Goal: Information Seeking & Learning: Learn about a topic

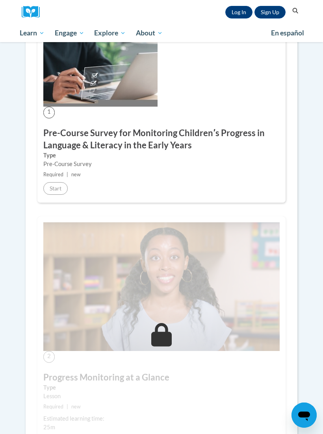
scroll to position [192, 0]
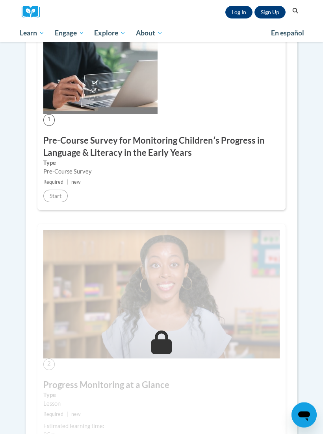
click at [68, 186] on div "1 Pre-Course Survey for Monitoring Childrenʹs Progress in Language & Literacy i…" at bounding box center [161, 121] width 248 height 178
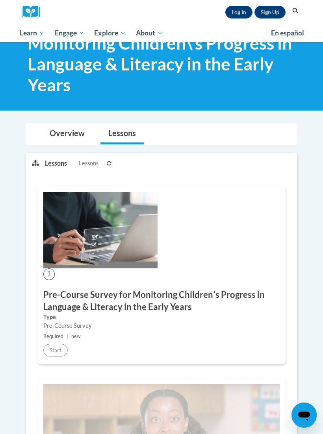
scroll to position [0, 0]
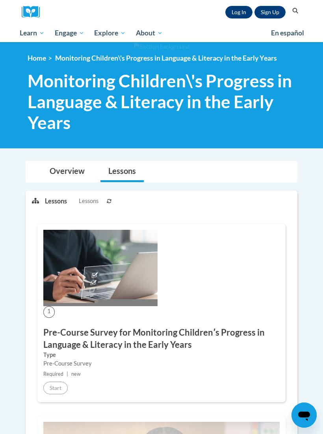
click at [238, 17] on link "Log In" at bounding box center [238, 12] width 27 height 13
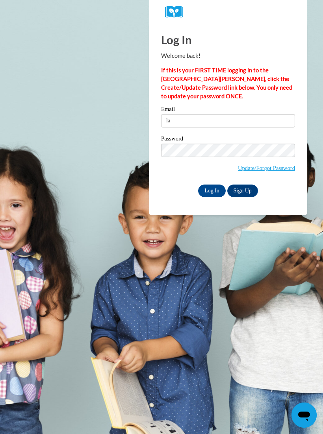
type input "l"
type input "lsimpson@greatriverhealth.org"
click at [212, 187] on input "Log In" at bounding box center [212, 191] width 28 height 13
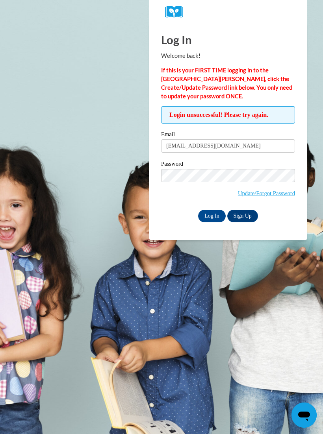
click at [210, 217] on input "Log In" at bounding box center [212, 216] width 28 height 13
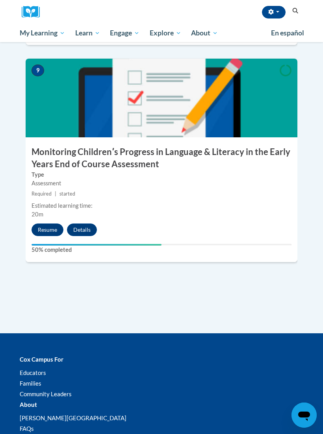
scroll to position [1888, 0]
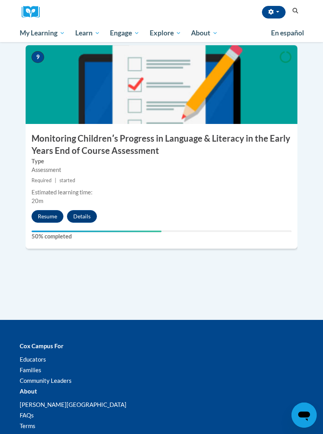
click at [48, 210] on button "Resume" at bounding box center [47, 216] width 32 height 13
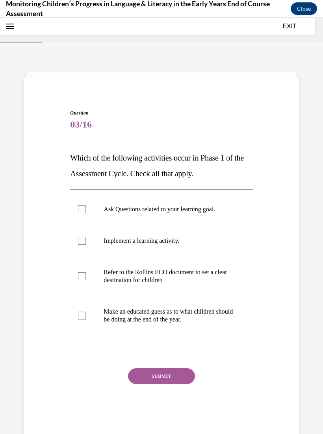
scroll to position [24, 0]
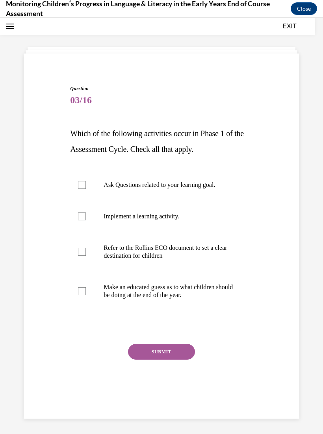
click at [81, 250] on div at bounding box center [82, 252] width 8 height 8
click at [81, 250] on input "Refer to the Rollins ECO document to set a clear destination for children" at bounding box center [82, 252] width 8 height 8
checkbox input "true"
click at [140, 348] on button "SUBMIT" at bounding box center [161, 352] width 67 height 16
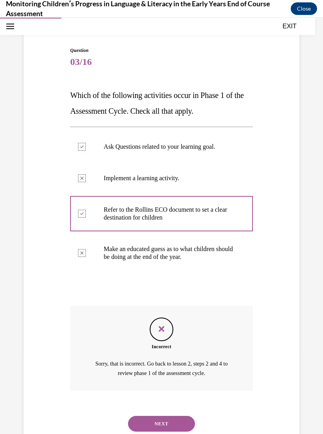
scroll to position [65, 0]
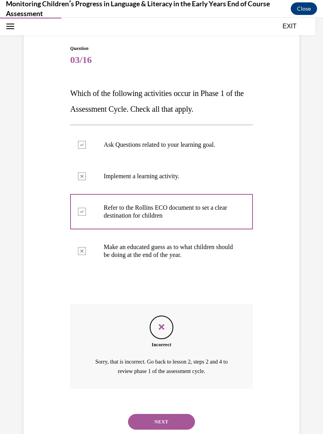
click at [141, 414] on button "NEXT" at bounding box center [161, 422] width 67 height 16
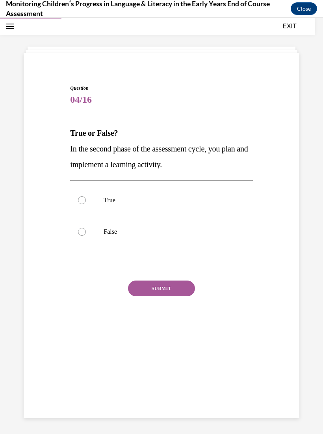
scroll to position [25, 0]
click at [80, 198] on div at bounding box center [82, 200] width 8 height 8
click at [80, 198] on input "True" at bounding box center [82, 200] width 8 height 8
radio input "true"
click at [144, 290] on button "SUBMIT" at bounding box center [161, 289] width 67 height 16
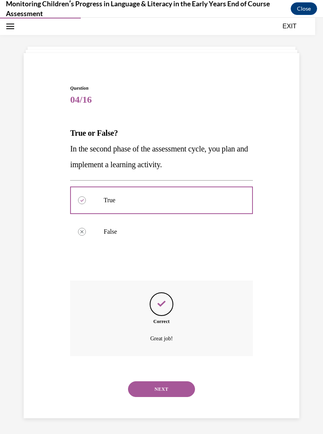
click at [143, 382] on button "NEXT" at bounding box center [161, 390] width 67 height 16
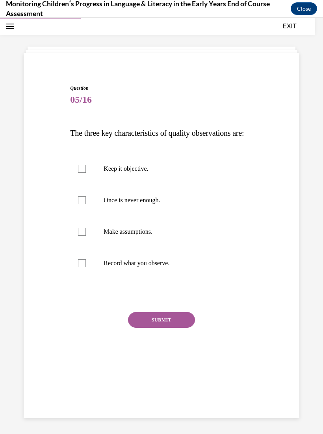
click at [78, 216] on label "Once is never enough." at bounding box center [161, 200] width 182 height 31
click at [78, 204] on input "Once is never enough." at bounding box center [82, 200] width 8 height 8
checkbox input "true"
click at [82, 267] on div at bounding box center [82, 263] width 8 height 8
click at [82, 267] on input "Record what you observe." at bounding box center [82, 263] width 8 height 8
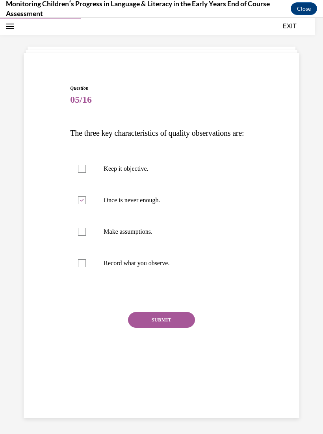
checkbox input "true"
click at [79, 173] on div at bounding box center [82, 169] width 8 height 8
click at [79, 173] on input "Keep it objective." at bounding box center [82, 169] width 8 height 8
checkbox input "true"
click at [140, 328] on button "SUBMIT" at bounding box center [161, 320] width 67 height 16
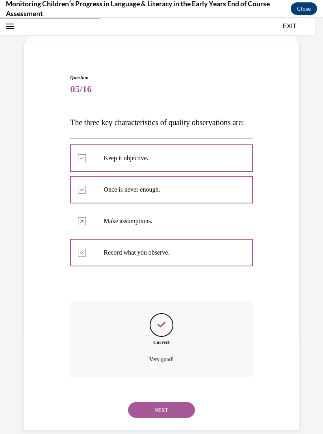
scroll to position [40, 0]
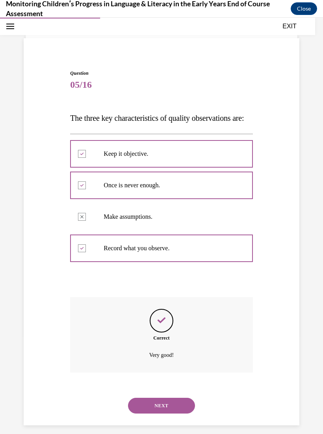
click at [144, 410] on button "NEXT" at bounding box center [161, 406] width 67 height 16
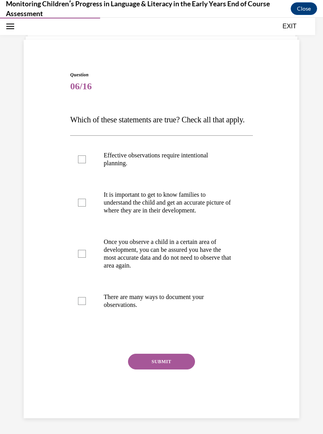
scroll to position [39, 0]
click at [79, 207] on div at bounding box center [82, 203] width 8 height 8
click at [79, 207] on input "It is important to get to know families to understand the child and get an accu…" at bounding box center [82, 203] width 8 height 8
checkbox input "true"
click at [89, 321] on label "There are many ways to document your observations." at bounding box center [161, 301] width 182 height 39
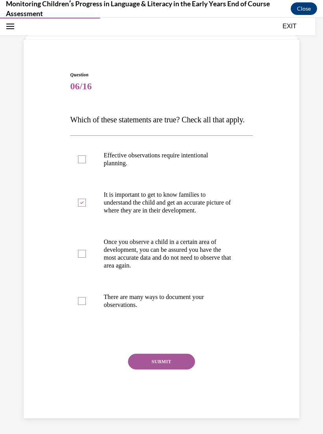
click at [86, 305] on input "There are many ways to document your observations." at bounding box center [82, 301] width 8 height 8
checkbox input "true"
click at [145, 370] on button "SUBMIT" at bounding box center [161, 362] width 67 height 16
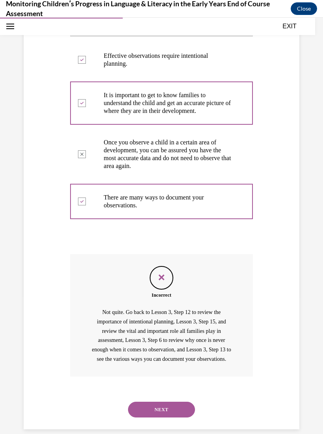
scroll to position [157, 0]
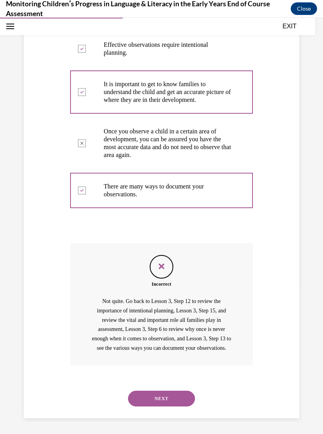
click at [138, 407] on button "NEXT" at bounding box center [161, 399] width 67 height 16
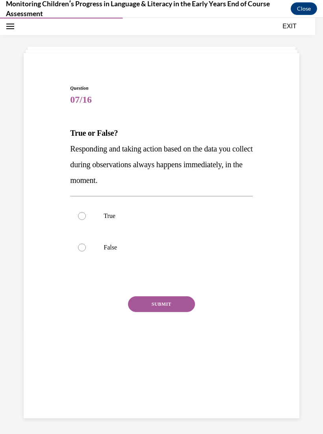
scroll to position [25, 0]
click at [83, 244] on div at bounding box center [82, 248] width 8 height 8
click at [83, 244] on input "False" at bounding box center [82, 248] width 8 height 8
radio input "true"
click at [146, 307] on button "SUBMIT" at bounding box center [161, 304] width 67 height 16
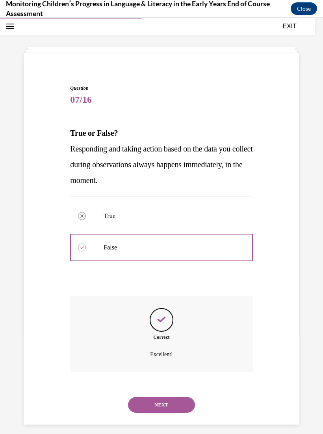
click at [141, 397] on button "NEXT" at bounding box center [161, 405] width 67 height 16
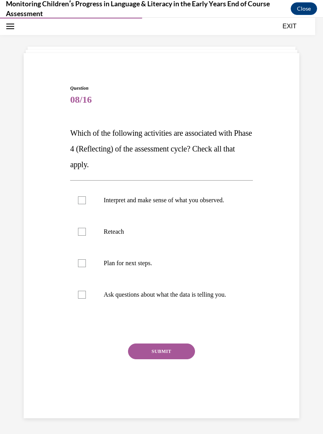
click at [74, 307] on label "Ask questions about what the data is telling you." at bounding box center [161, 294] width 182 height 31
click at [78, 299] on input "Ask questions about what the data is telling you." at bounding box center [82, 295] width 8 height 8
checkbox input "true"
click at [87, 269] on label "Plan for next steps." at bounding box center [161, 263] width 182 height 31
click at [86, 267] on input "Plan for next steps." at bounding box center [82, 263] width 8 height 8
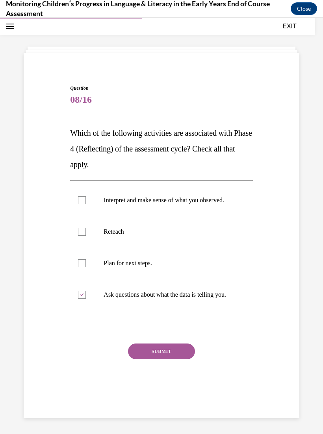
checkbox input "true"
click at [82, 203] on div at bounding box center [82, 200] width 8 height 8
click at [82, 203] on input "Interpret and make sense of what you observed." at bounding box center [82, 200] width 8 height 8
checkbox input "true"
click at [85, 235] on label "Reteach" at bounding box center [161, 231] width 182 height 31
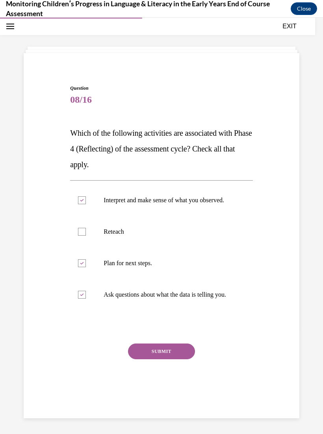
click at [85, 235] on input "Reteach" at bounding box center [82, 232] width 8 height 8
checkbox input "true"
click at [142, 359] on button "SUBMIT" at bounding box center [161, 352] width 67 height 16
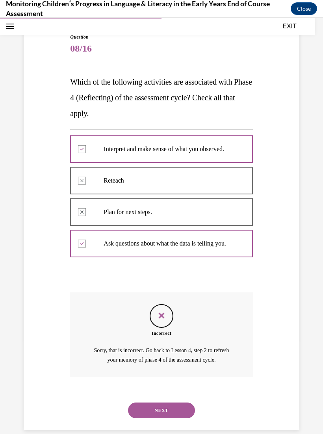
scroll to position [80, 0]
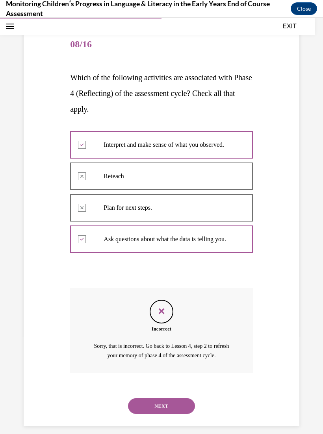
click at [142, 407] on button "NEXT" at bounding box center [161, 406] width 67 height 16
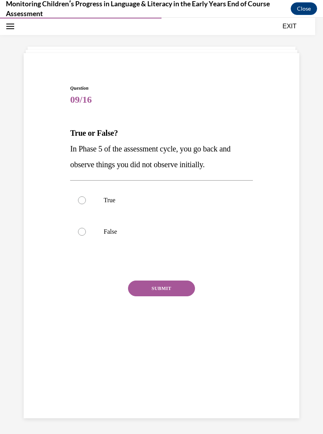
scroll to position [25, 0]
click at [85, 200] on div at bounding box center [82, 200] width 8 height 8
click at [85, 200] on input "True" at bounding box center [82, 200] width 8 height 8
radio input "true"
click at [150, 288] on button "SUBMIT" at bounding box center [161, 289] width 67 height 16
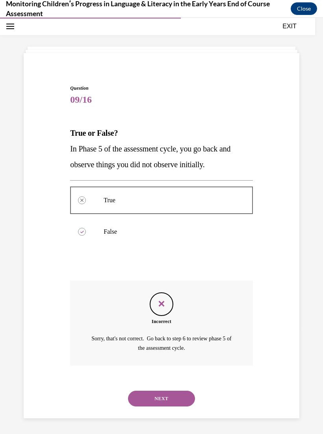
click at [143, 391] on button "NEXT" at bounding box center [161, 399] width 67 height 16
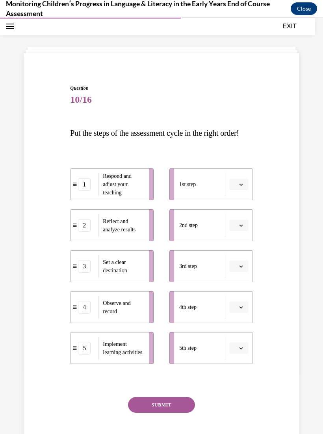
click at [230, 191] on button "button" at bounding box center [238, 185] width 19 height 12
click at [239, 263] on div "3" at bounding box center [238, 265] width 20 height 16
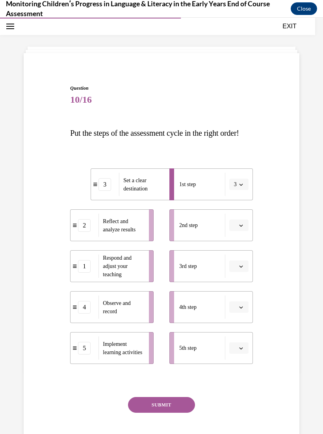
click at [99, 360] on div "Implement learning activities" at bounding box center [120, 348] width 45 height 23
click at [236, 352] on span "Please select an option" at bounding box center [235, 348] width 3 height 8
click at [237, 297] on span "2" at bounding box center [235, 299] width 3 height 6
click at [239, 269] on icon "button" at bounding box center [241, 267] width 4 height 4
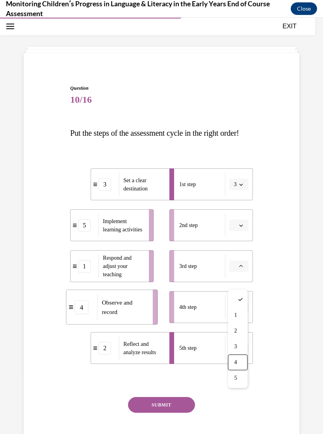
click at [238, 361] on div "4" at bounding box center [238, 363] width 20 height 16
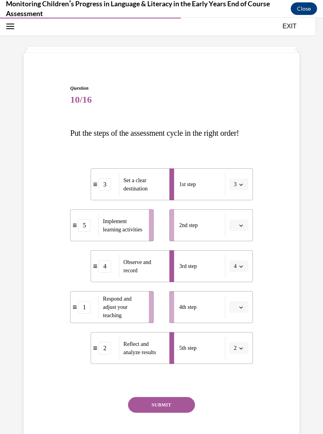
click at [243, 309] on icon "button" at bounding box center [241, 308] width 4 height 4
click at [239, 372] on div "2" at bounding box center [238, 372] width 20 height 16
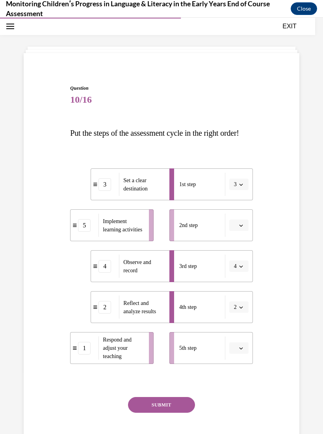
click at [239, 350] on icon "button" at bounding box center [241, 349] width 4 height 2
click at [235, 283] on span "1" at bounding box center [235, 283] width 3 height 6
click at [238, 228] on span "button" at bounding box center [241, 226] width 6 height 6
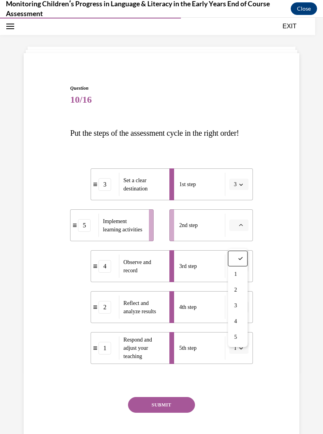
click at [237, 337] on span "5" at bounding box center [235, 337] width 3 height 6
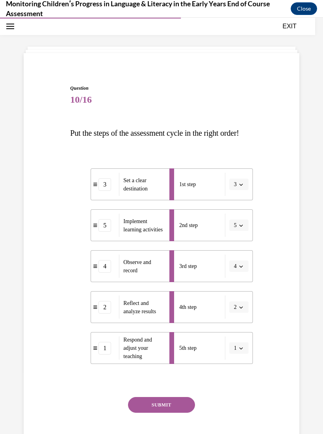
click at [178, 413] on button "SUBMIT" at bounding box center [161, 405] width 67 height 16
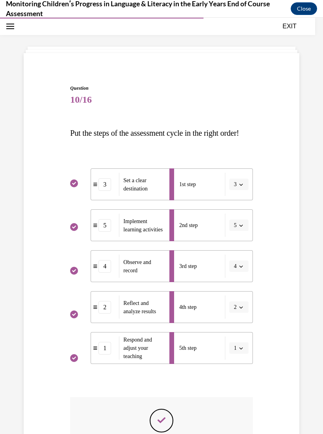
scroll to position [9, 0]
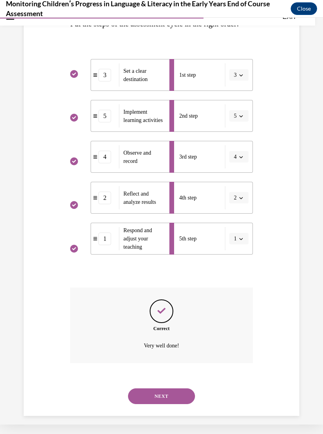
click at [176, 404] on button "NEXT" at bounding box center [161, 397] width 67 height 16
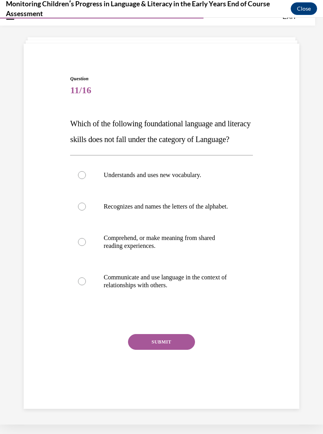
scroll to position [25, 0]
click at [80, 222] on label "Recognizes and names the letters of the alphabet." at bounding box center [161, 206] width 182 height 31
click at [80, 211] on input "Recognizes and names the letters of the alphabet." at bounding box center [82, 207] width 8 height 8
radio input "true"
click at [166, 322] on div at bounding box center [161, 317] width 182 height 9
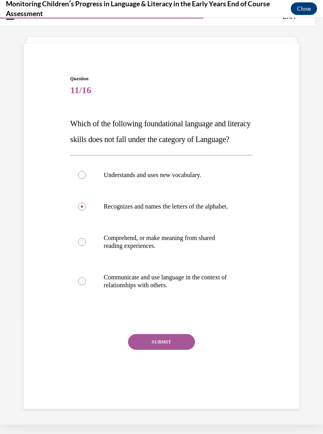
click at [144, 350] on button "SUBMIT" at bounding box center [161, 342] width 67 height 16
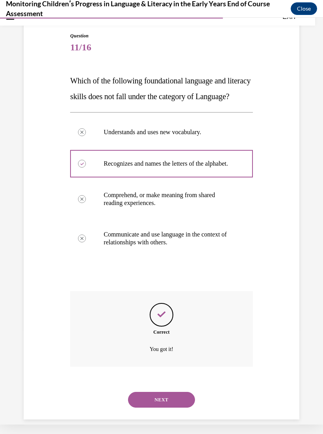
scroll to position [79, 0]
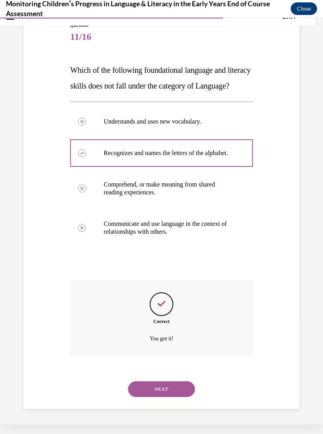
click at [171, 397] on button "NEXT" at bounding box center [161, 390] width 67 height 16
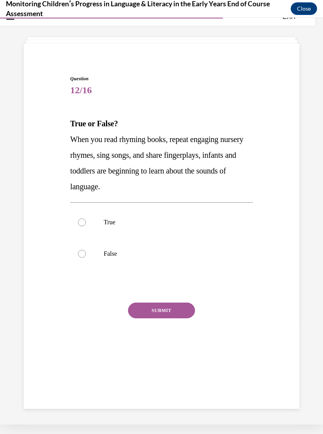
scroll to position [25, 0]
click at [118, 224] on p "True" at bounding box center [168, 223] width 129 height 8
click at [86, 224] on input "True" at bounding box center [82, 223] width 8 height 8
radio input "true"
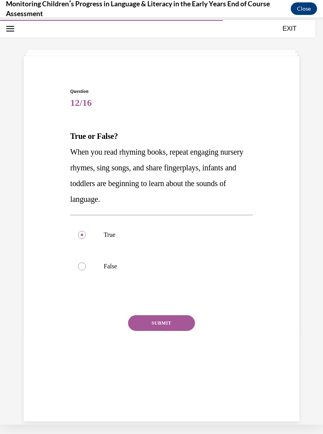
click at [176, 321] on button "SUBMIT" at bounding box center [161, 323] width 67 height 16
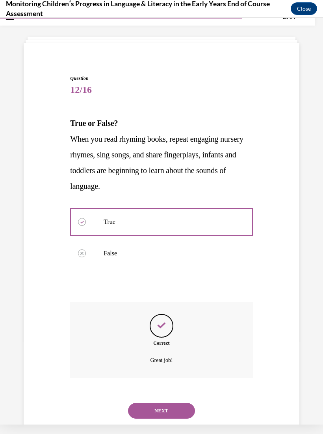
scroll to position [25, 0]
click at [143, 420] on div "SUBMIT NEXT" at bounding box center [161, 410] width 182 height 41
click at [141, 404] on button "NEXT" at bounding box center [161, 412] width 67 height 16
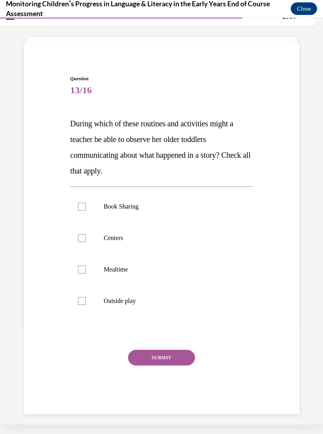
click at [141, 209] on p "Book Sharing" at bounding box center [168, 207] width 129 height 8
click at [86, 209] on input "Book Sharing" at bounding box center [82, 207] width 8 height 8
checkbox input "true"
click at [127, 237] on p "Centers" at bounding box center [168, 238] width 129 height 8
click at [86, 237] on input "Centers" at bounding box center [82, 238] width 8 height 8
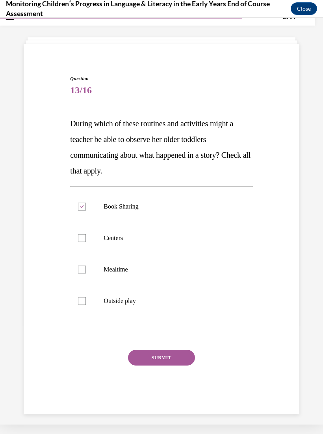
checkbox input "true"
click at [143, 270] on p "Mealtime" at bounding box center [168, 270] width 129 height 8
click at [86, 270] on input "Mealtime" at bounding box center [82, 270] width 8 height 8
checkbox input "true"
click at [140, 305] on p "Outside play" at bounding box center [168, 301] width 129 height 8
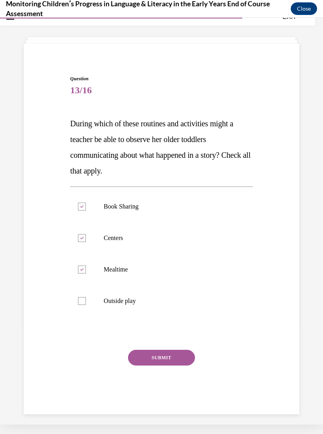
click at [86, 305] on input "Outside play" at bounding box center [82, 301] width 8 height 8
checkbox input "true"
click at [178, 354] on button "SUBMIT" at bounding box center [161, 358] width 67 height 16
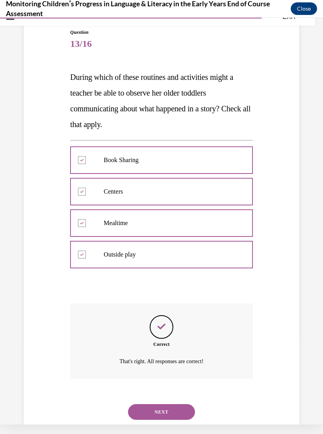
click at [166, 404] on button "NEXT" at bounding box center [161, 412] width 67 height 16
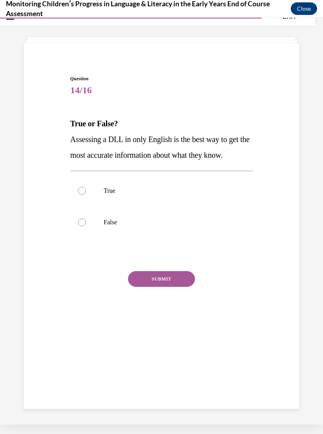
click at [115, 218] on label "False" at bounding box center [161, 222] width 182 height 31
click at [86, 219] on input "False" at bounding box center [82, 223] width 8 height 8
radio input "true"
click at [150, 276] on button "SUBMIT" at bounding box center [161, 279] width 67 height 16
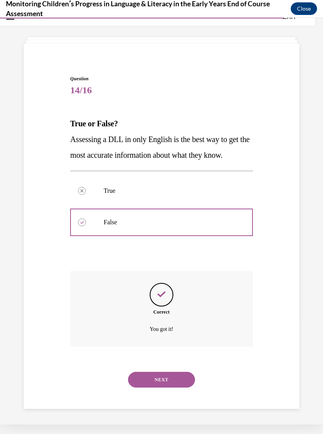
click at [149, 372] on button "NEXT" at bounding box center [161, 380] width 67 height 16
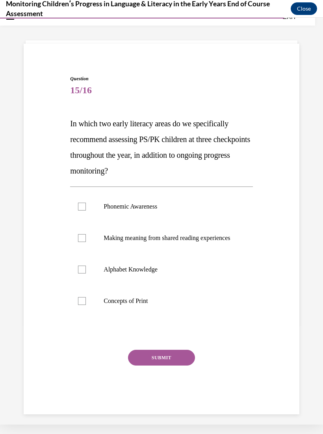
click at [118, 242] on p "Making meaning from shared reading experiences" at bounding box center [168, 238] width 129 height 8
click at [86, 242] on input "Making meaning from shared reading experiences" at bounding box center [82, 238] width 8 height 8
checkbox input "true"
click at [166, 204] on p "Phonemic Awareness" at bounding box center [168, 207] width 129 height 8
click at [86, 204] on input "Phonemic Awareness" at bounding box center [82, 207] width 8 height 8
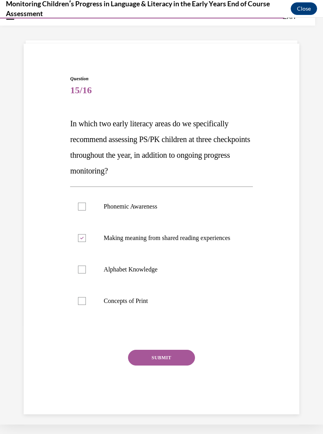
checkbox input "true"
click at [184, 361] on button "SUBMIT" at bounding box center [161, 358] width 67 height 16
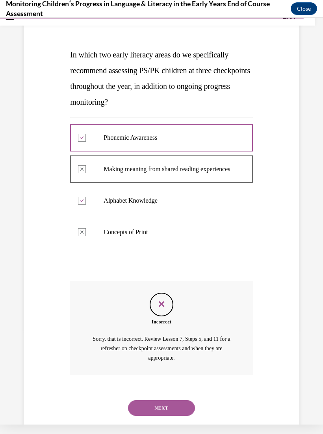
scroll to position [97, 0]
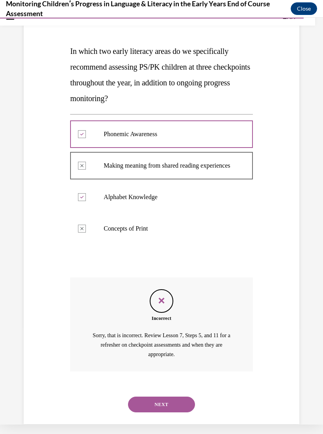
click at [179, 404] on button "NEXT" at bounding box center [161, 405] width 67 height 16
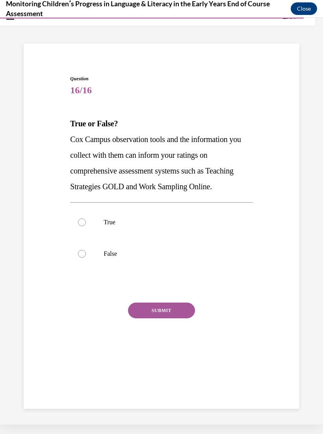
scroll to position [25, 0]
click at [138, 227] on label "True" at bounding box center [161, 222] width 182 height 31
click at [86, 226] on input "True" at bounding box center [82, 223] width 8 height 8
radio input "true"
click at [182, 314] on button "SUBMIT" at bounding box center [161, 311] width 67 height 16
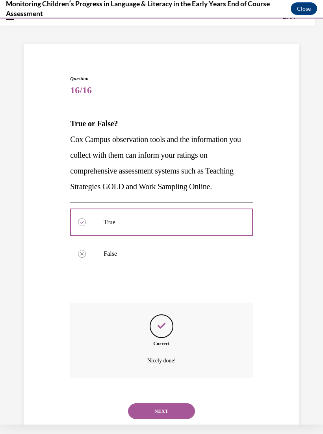
click at [167, 406] on button "NEXT" at bounding box center [161, 412] width 67 height 16
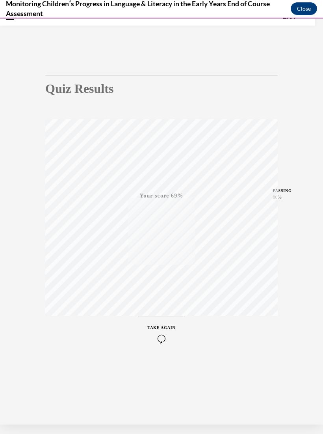
click at [156, 336] on icon "button" at bounding box center [162, 339] width 28 height 9
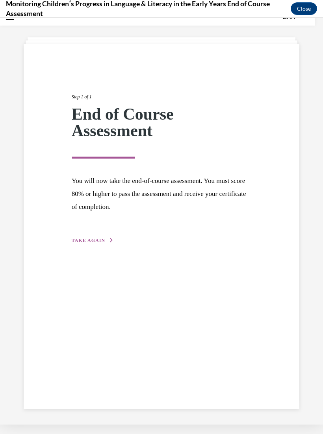
click at [109, 233] on div "Step 1 of 1 End of Course Assessment You will now take the end-of-course assess…" at bounding box center [162, 160] width 192 height 170
click at [100, 243] on button "TAKE AGAIN" at bounding box center [93, 240] width 42 height 7
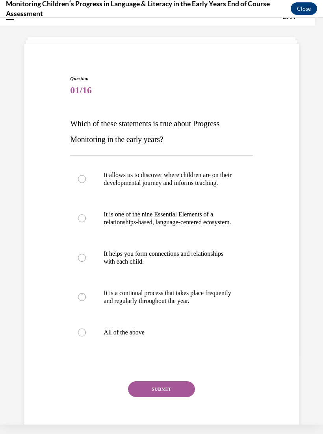
click at [137, 337] on p "All of the above" at bounding box center [168, 333] width 129 height 8
click at [86, 337] on input "All of the above" at bounding box center [82, 333] width 8 height 8
radio input "true"
click at [161, 397] on button "SUBMIT" at bounding box center [161, 390] width 67 height 16
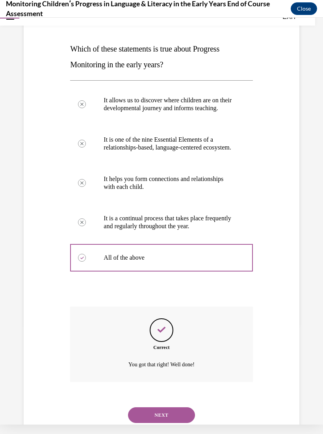
scroll to position [119, 0]
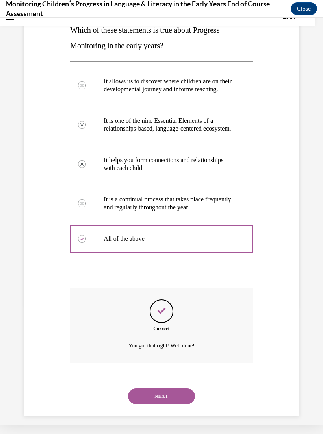
click at [162, 400] on button "NEXT" at bounding box center [161, 397] width 67 height 16
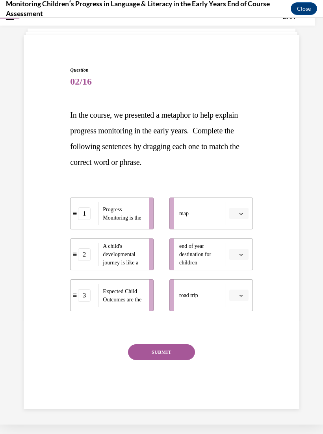
scroll to position [25, 0]
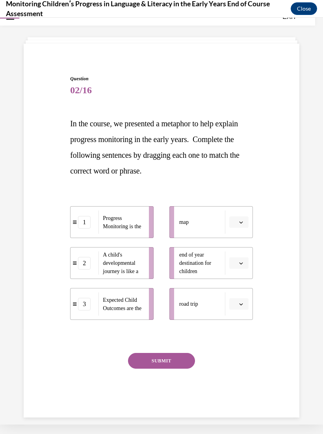
click at [232, 218] on button "button" at bounding box center [238, 223] width 19 height 12
click at [239, 256] on div "1" at bounding box center [238, 256] width 20 height 16
click at [240, 220] on span "button" at bounding box center [241, 223] width 6 height 6
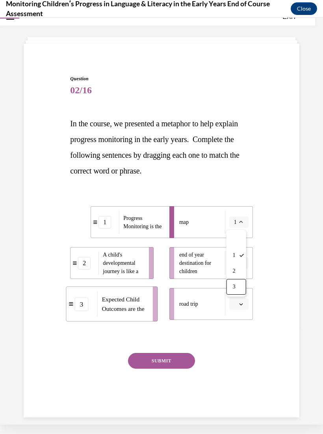
click at [235, 287] on span "3" at bounding box center [234, 287] width 3 height 6
click at [236, 223] on span "3" at bounding box center [235, 223] width 3 height 8
click at [276, 245] on div "Question 02/16 In the course, we presented a metaphor to help explain progress …" at bounding box center [162, 235] width 280 height 366
click at [239, 224] on icon "button" at bounding box center [241, 222] width 4 height 4
click at [270, 250] on div "Question 02/16 In the course, we presented a metaphor to help explain progress …" at bounding box center [162, 235] width 280 height 366
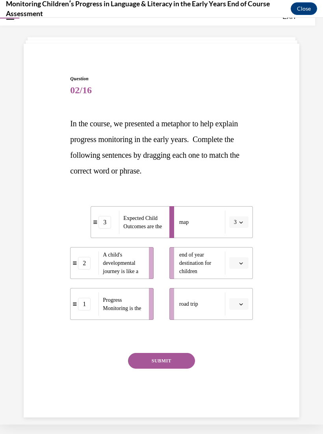
click at [236, 266] on span "Please select an option" at bounding box center [235, 263] width 3 height 8
click at [235, 329] on span "3" at bounding box center [235, 328] width 3 height 6
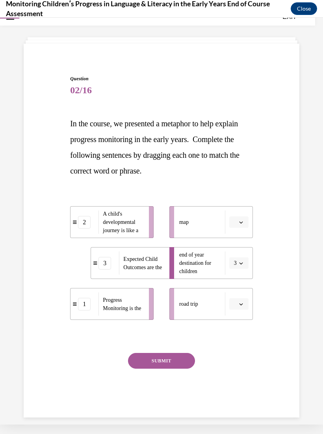
click at [240, 220] on span "button" at bounding box center [241, 223] width 6 height 6
click at [235, 270] on span "2" at bounding box center [235, 271] width 3 height 6
click at [246, 302] on button "button" at bounding box center [238, 304] width 19 height 12
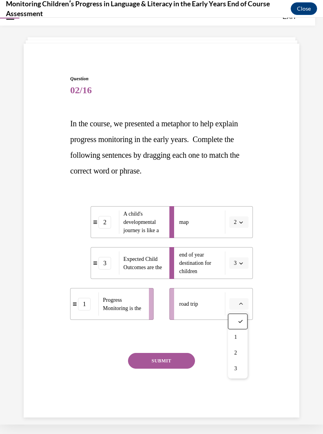
click at [236, 334] on span "1" at bounding box center [235, 337] width 3 height 6
click at [189, 357] on button "SUBMIT" at bounding box center [161, 361] width 67 height 16
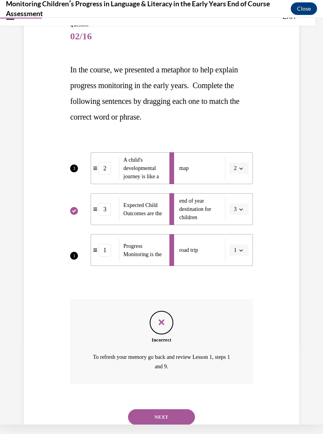
scroll to position [83, 0]
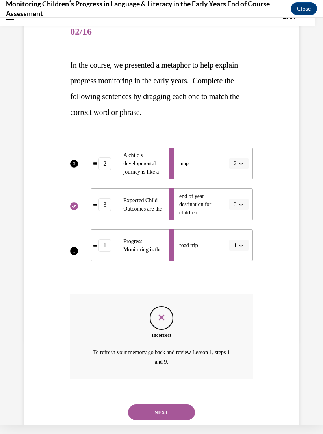
click at [164, 405] on button "NEXT" at bounding box center [161, 413] width 67 height 16
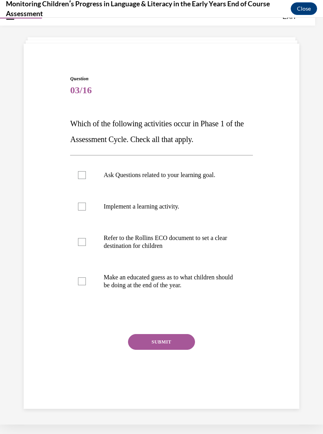
scroll to position [25, 0]
click at [218, 174] on p "Ask Questions related to your learning goal." at bounding box center [168, 175] width 129 height 8
click at [86, 174] on input "Ask Questions related to your learning goal." at bounding box center [82, 175] width 8 height 8
checkbox input "true"
click at [196, 246] on p "Refer to the Rollins ECO document to set a clear destination for children" at bounding box center [168, 242] width 129 height 16
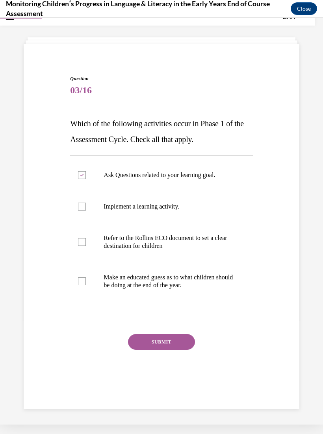
click at [86, 246] on input "Refer to the Rollins ECO document to set a clear destination for children" at bounding box center [82, 242] width 8 height 8
checkbox input "true"
click at [180, 347] on button "SUBMIT" at bounding box center [161, 342] width 67 height 16
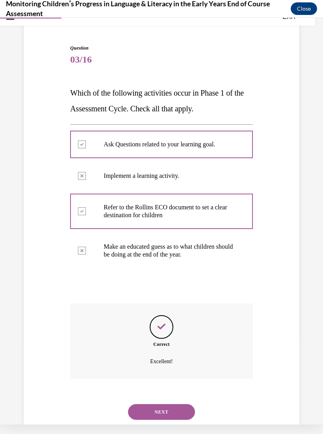
click at [173, 409] on button "NEXT" at bounding box center [161, 412] width 67 height 16
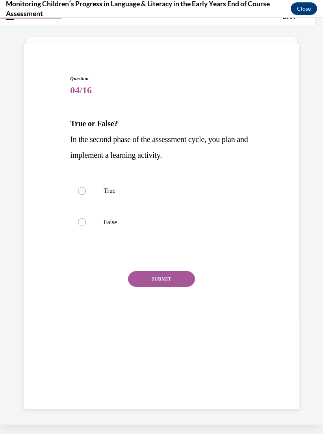
click at [187, 194] on p "True" at bounding box center [168, 191] width 129 height 8
click at [86, 194] on input "True" at bounding box center [82, 191] width 8 height 8
radio input "true"
click at [183, 280] on button "SUBMIT" at bounding box center [161, 279] width 67 height 16
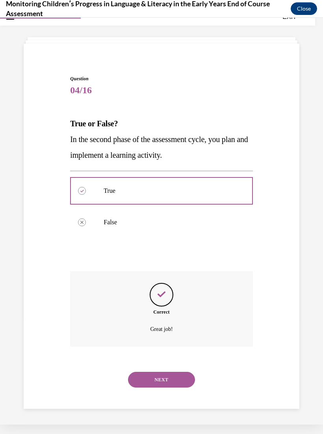
click at [174, 372] on button "NEXT" at bounding box center [161, 380] width 67 height 16
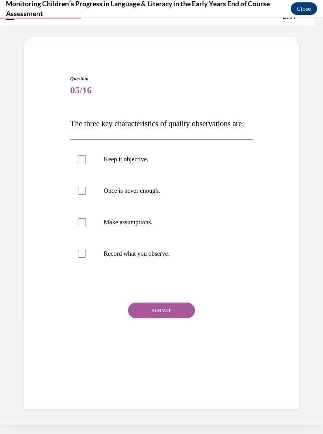
click at [165, 163] on p "Keep it objective." at bounding box center [168, 160] width 129 height 8
click at [86, 163] on input "Keep it objective." at bounding box center [82, 160] width 8 height 8
checkbox input "true"
click at [170, 195] on p "Once is never enough." at bounding box center [168, 191] width 129 height 8
click at [86, 195] on input "Once is never enough." at bounding box center [82, 191] width 8 height 8
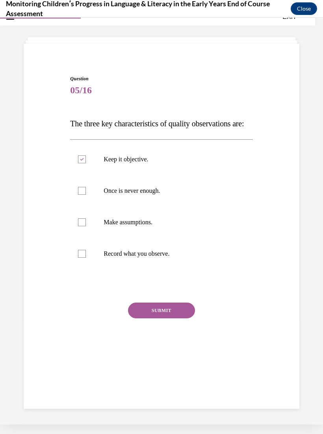
checkbox input "true"
click at [151, 270] on label "Record what you observe." at bounding box center [161, 253] width 182 height 31
click at [86, 258] on input "Record what you observe." at bounding box center [82, 254] width 8 height 8
checkbox input "true"
click at [185, 319] on button "SUBMIT" at bounding box center [161, 311] width 67 height 16
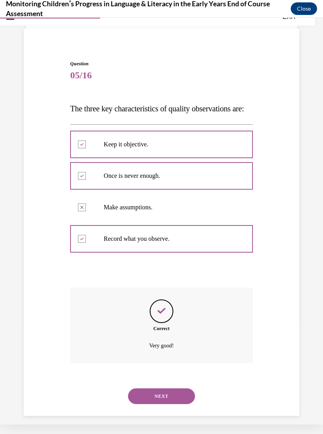
click at [173, 402] on button "NEXT" at bounding box center [161, 397] width 67 height 16
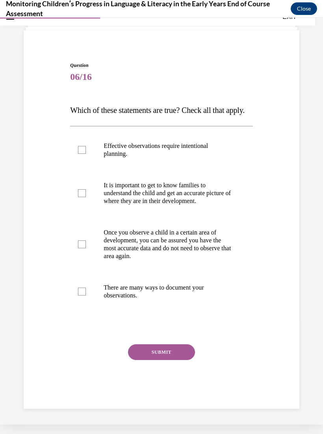
scroll to position [39, 0]
click at [215, 158] on p "Effective observations require intentional planning." at bounding box center [168, 150] width 129 height 16
click at [86, 154] on input "Effective observations require intentional planning." at bounding box center [82, 150] width 8 height 8
checkbox input "true"
click at [198, 205] on p "It is important to get to know families to understand the child and get an accu…" at bounding box center [168, 194] width 129 height 24
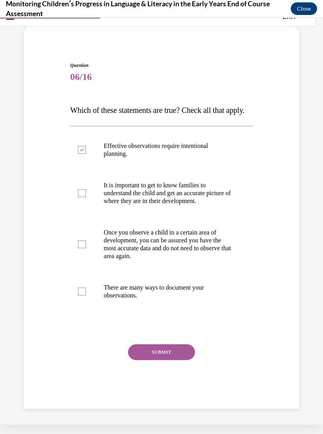
click at [86, 197] on input "It is important to get to know families to understand the child and get an accu…" at bounding box center [82, 193] width 8 height 8
checkbox input "true"
click at [204, 300] on p "There are many ways to document your observations." at bounding box center [168, 292] width 129 height 16
click at [86, 296] on input "There are many ways to document your observations." at bounding box center [82, 292] width 8 height 8
checkbox input "true"
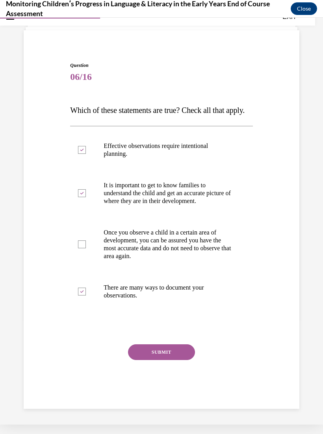
click at [175, 360] on button "SUBMIT" at bounding box center [161, 352] width 67 height 16
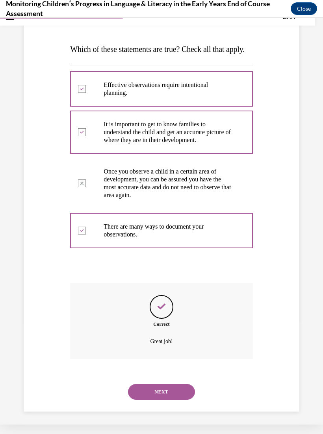
scroll to position [103, 0]
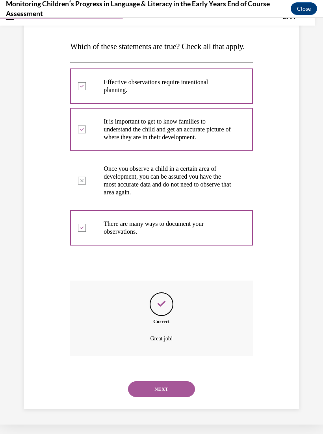
click at [176, 397] on button "NEXT" at bounding box center [161, 390] width 67 height 16
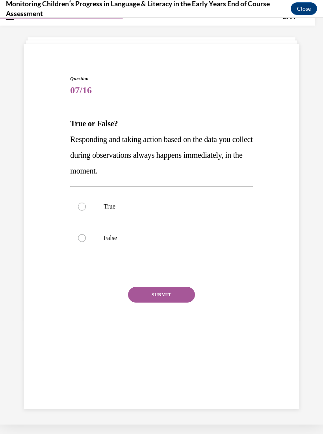
scroll to position [25, 0]
click at [138, 237] on p "False" at bounding box center [168, 238] width 129 height 8
click at [86, 237] on input "False" at bounding box center [82, 238] width 8 height 8
radio input "true"
click at [190, 302] on button "SUBMIT" at bounding box center [161, 295] width 67 height 16
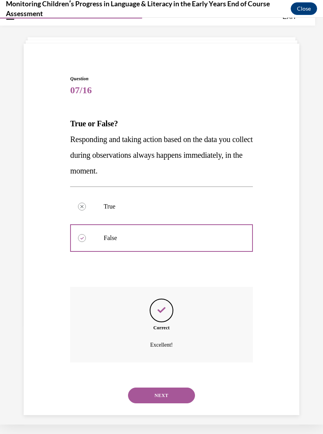
click at [171, 389] on button "NEXT" at bounding box center [161, 396] width 67 height 16
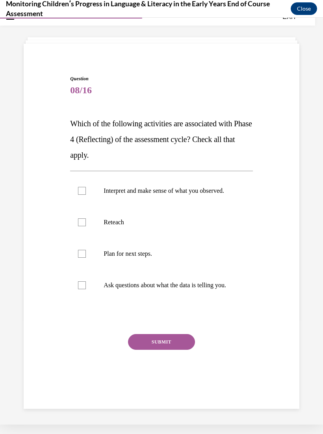
click at [200, 189] on p "Interpret and make sense of what you observed." at bounding box center [168, 191] width 129 height 8
click at [86, 189] on input "Interpret and make sense of what you observed." at bounding box center [82, 191] width 8 height 8
checkbox input "true"
click at [157, 258] on p "Plan for next steps." at bounding box center [168, 254] width 129 height 8
click at [86, 258] on input "Plan for next steps." at bounding box center [82, 254] width 8 height 8
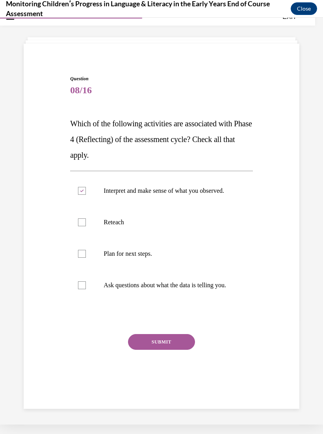
checkbox input "true"
click at [166, 301] on label "Ask questions about what the data is telling you." at bounding box center [161, 285] width 182 height 31
click at [86, 289] on input "Ask questions about what the data is telling you." at bounding box center [82, 286] width 8 height 8
checkbox input "true"
click at [167, 350] on button "SUBMIT" at bounding box center [161, 342] width 67 height 16
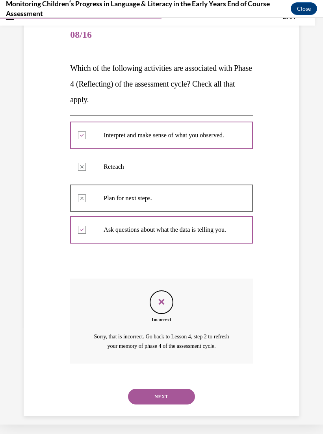
scroll to position [80, 0]
click at [186, 404] on button "NEXT" at bounding box center [161, 397] width 67 height 16
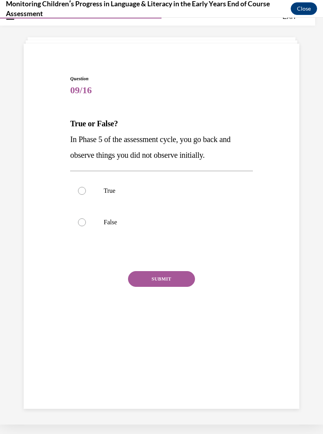
scroll to position [25, 0]
click at [128, 199] on label "True" at bounding box center [161, 190] width 182 height 31
click at [86, 195] on input "True" at bounding box center [82, 191] width 8 height 8
radio input "true"
click at [181, 281] on button "SUBMIT" at bounding box center [161, 279] width 67 height 16
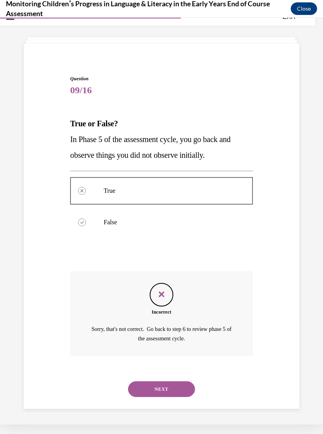
click at [176, 382] on button "NEXT" at bounding box center [161, 390] width 67 height 16
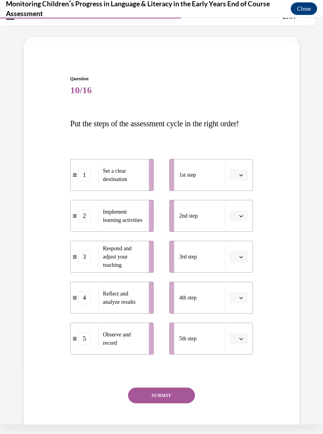
click at [238, 178] on span "button" at bounding box center [241, 175] width 6 height 6
click at [237, 225] on span "1" at bounding box center [235, 224] width 3 height 6
click at [240, 217] on icon "button" at bounding box center [241, 216] width 4 height 2
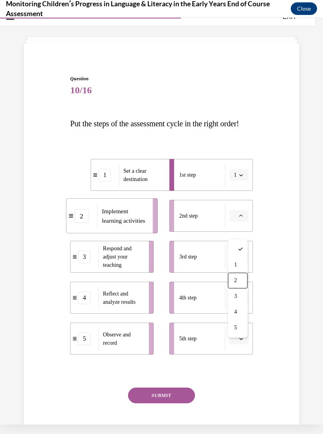
click at [237, 283] on span "2" at bounding box center [235, 281] width 3 height 6
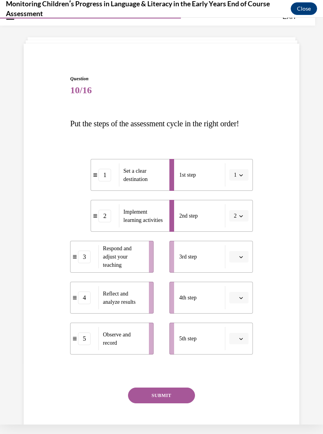
click at [246, 263] on button "button" at bounding box center [238, 257] width 19 height 12
click at [284, 253] on div "Question 10/16 Put the steps of the assessment cycle in the right order! 1 Set …" at bounding box center [162, 252] width 280 height 401
click at [237, 345] on button "button" at bounding box center [238, 339] width 19 height 12
click at [235, 339] on span "5" at bounding box center [235, 337] width 3 height 6
click at [240, 342] on span "button" at bounding box center [241, 339] width 6 height 6
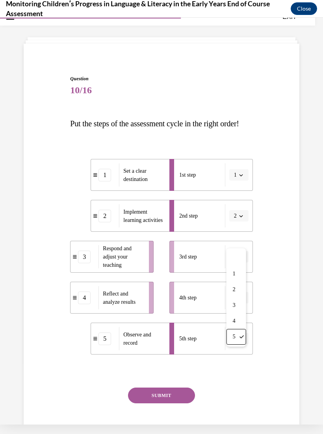
click at [265, 316] on div "Question 10/16 Put the steps of the assessment cycle in the right order! 1 Set …" at bounding box center [162, 252] width 280 height 401
click at [238, 263] on button "button" at bounding box center [238, 257] width 19 height 12
click at [239, 372] on div "5" at bounding box center [238, 369] width 20 height 16
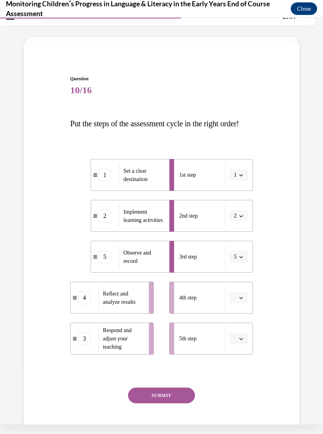
click at [234, 302] on span "Please select an option" at bounding box center [235, 298] width 3 height 8
click at [238, 391] on div "4" at bounding box center [238, 394] width 20 height 16
click at [240, 345] on button "button" at bounding box center [238, 339] width 19 height 12
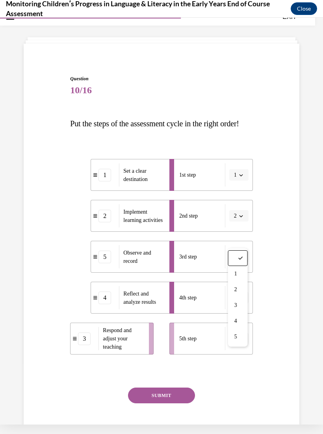
click at [237, 306] on span "3" at bounding box center [235, 305] width 3 height 6
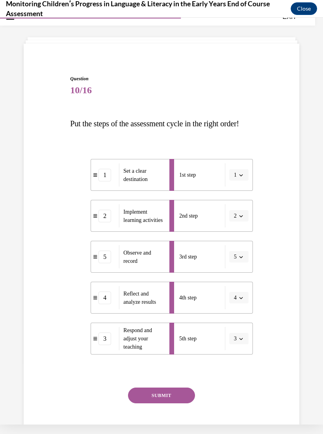
click at [176, 404] on button "SUBMIT" at bounding box center [161, 396] width 67 height 16
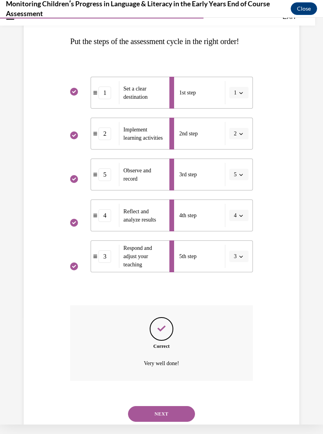
scroll to position [125, 0]
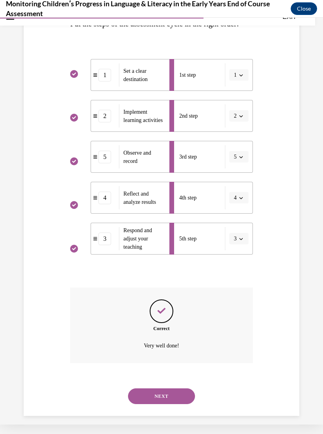
click at [180, 399] on button "NEXT" at bounding box center [161, 397] width 67 height 16
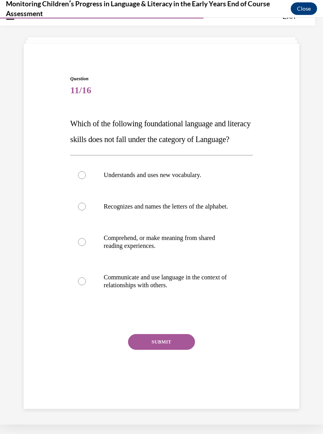
scroll to position [25, 0]
click at [203, 211] on p "Recognizes and names the letters of the alphabet." at bounding box center [168, 207] width 129 height 8
click at [86, 211] on input "Recognizes and names the letters of the alphabet." at bounding box center [82, 207] width 8 height 8
radio input "true"
click at [184, 350] on button "SUBMIT" at bounding box center [161, 342] width 67 height 16
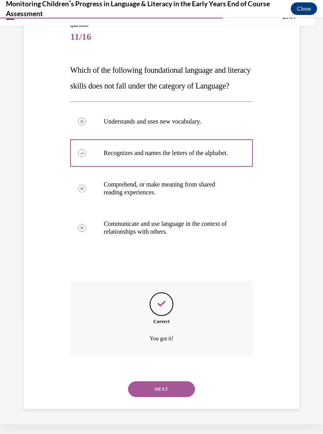
click at [187, 397] on button "NEXT" at bounding box center [161, 390] width 67 height 16
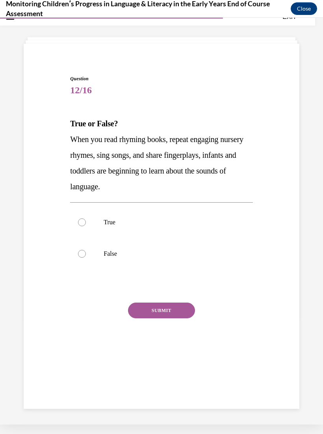
click at [152, 223] on p "True" at bounding box center [168, 223] width 129 height 8
click at [86, 223] on input "True" at bounding box center [82, 223] width 8 height 8
radio input "true"
click at [180, 316] on button "SUBMIT" at bounding box center [161, 311] width 67 height 16
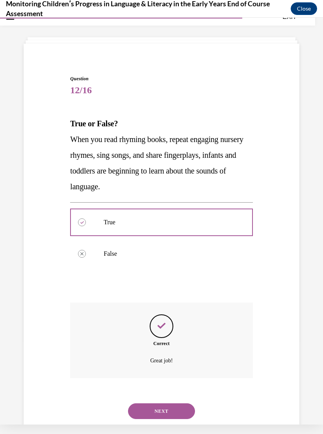
click at [184, 404] on button "NEXT" at bounding box center [161, 412] width 67 height 16
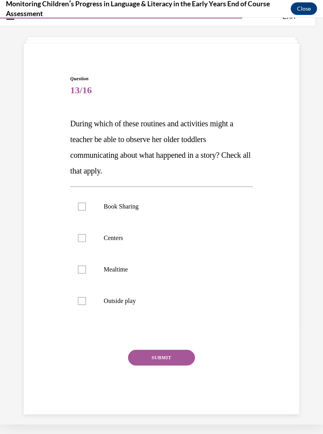
click at [141, 211] on label "Book Sharing" at bounding box center [161, 206] width 182 height 31
click at [86, 211] on input "Book Sharing" at bounding box center [82, 207] width 8 height 8
checkbox input "true"
click at [114, 244] on label "Centers" at bounding box center [161, 237] width 182 height 31
click at [86, 242] on input "Centers" at bounding box center [82, 238] width 8 height 8
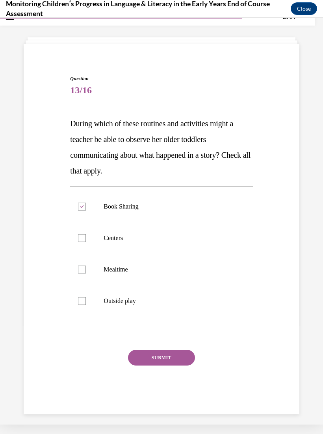
checkbox input "true"
click at [130, 265] on label "Mealtime" at bounding box center [161, 269] width 182 height 31
click at [86, 266] on input "Mealtime" at bounding box center [82, 270] width 8 height 8
checkbox input "true"
click at [124, 295] on label "Outside play" at bounding box center [161, 300] width 182 height 31
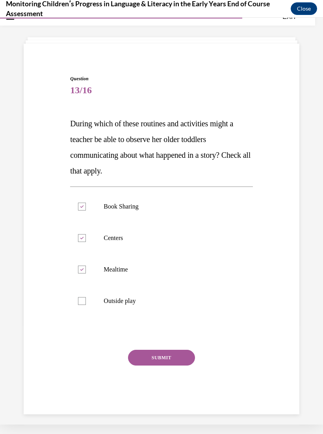
click at [86, 297] on input "Outside play" at bounding box center [82, 301] width 8 height 8
checkbox input "true"
click at [180, 352] on button "SUBMIT" at bounding box center [161, 358] width 67 height 16
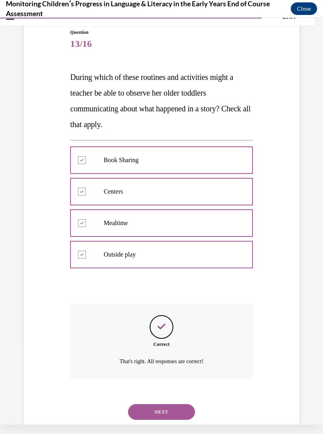
click at [180, 404] on button "NEXT" at bounding box center [161, 412] width 67 height 16
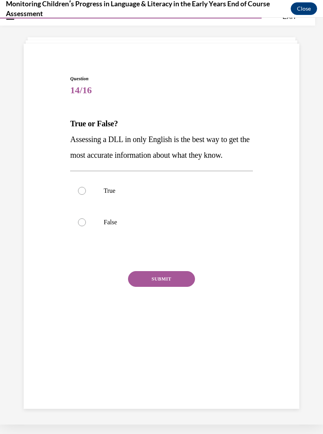
click at [123, 224] on p "False" at bounding box center [168, 223] width 129 height 8
click at [86, 224] on input "False" at bounding box center [82, 223] width 8 height 8
radio input "true"
click at [188, 296] on div "SUBMIT" at bounding box center [161, 290] width 182 height 39
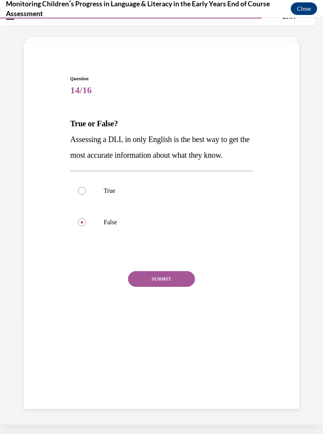
click at [179, 277] on button "SUBMIT" at bounding box center [161, 279] width 67 height 16
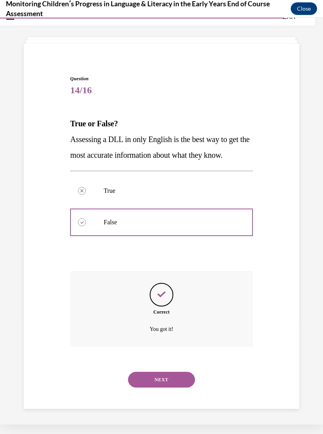
click at [180, 372] on button "NEXT" at bounding box center [161, 380] width 67 height 16
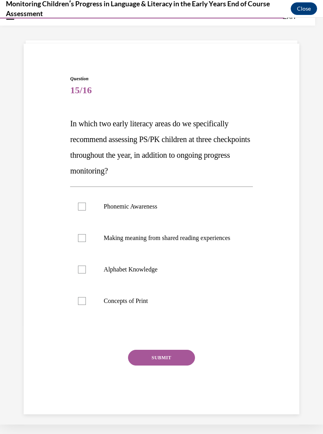
click at [156, 274] on p "Alphabet Knowledge" at bounding box center [168, 270] width 129 height 8
click at [86, 274] on input "Alphabet Knowledge" at bounding box center [82, 270] width 8 height 8
checkbox input "true"
click at [207, 237] on p "Making meaning from shared reading experiences" at bounding box center [168, 238] width 129 height 8
click at [86, 237] on input "Making meaning from shared reading experiences" at bounding box center [82, 238] width 8 height 8
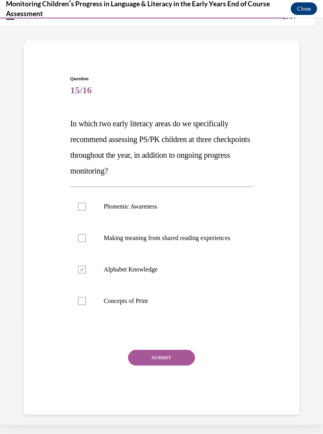
checkbox input "true"
click at [189, 366] on button "SUBMIT" at bounding box center [161, 358] width 67 height 16
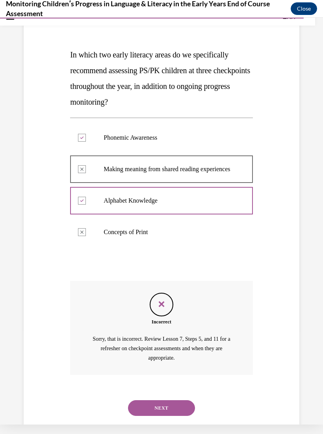
scroll to position [97, 0]
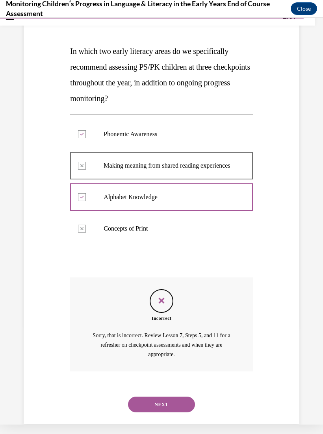
click at [184, 404] on button "NEXT" at bounding box center [161, 405] width 67 height 16
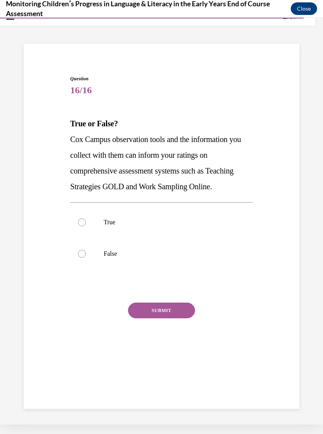
scroll to position [25, 0]
click at [117, 228] on label "True" at bounding box center [161, 222] width 182 height 31
click at [86, 226] on input "True" at bounding box center [82, 223] width 8 height 8
radio input "true"
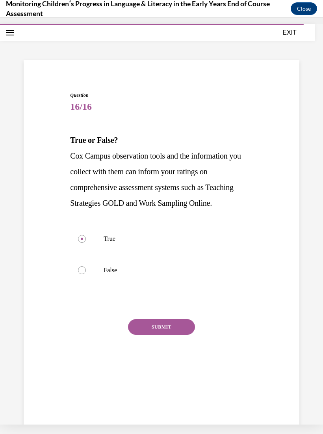
click at [191, 330] on button "SUBMIT" at bounding box center [161, 327] width 67 height 16
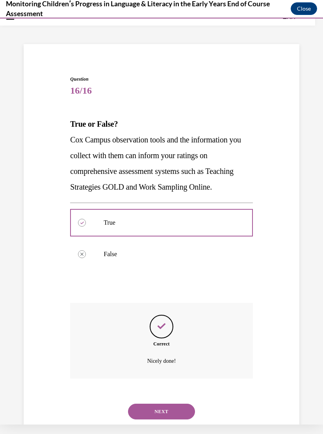
scroll to position [25, 0]
click at [182, 404] on button "NEXT" at bounding box center [161, 412] width 67 height 16
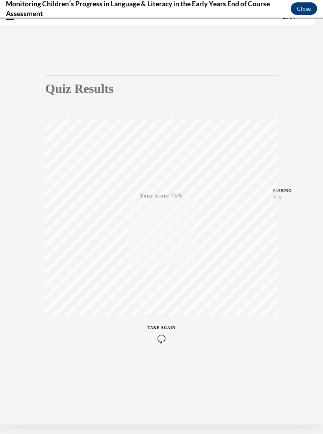
click at [159, 341] on icon "button" at bounding box center [162, 339] width 28 height 9
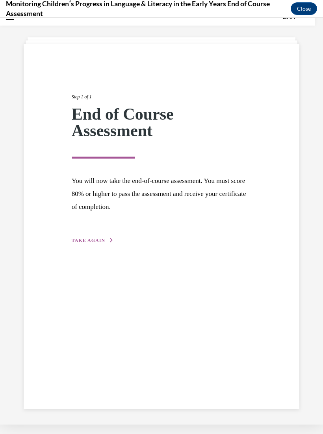
click at [100, 240] on span "TAKE AGAIN" at bounding box center [88, 241] width 33 height 6
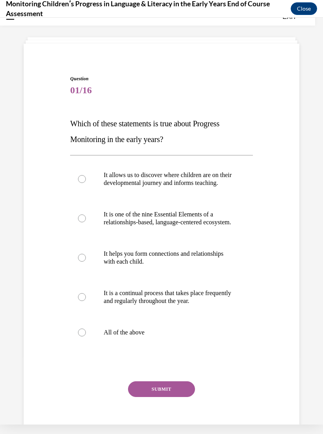
click at [141, 337] on p "All of the above" at bounding box center [168, 333] width 129 height 8
click at [86, 337] on input "All of the above" at bounding box center [82, 333] width 8 height 8
radio input "true"
click at [179, 397] on button "SUBMIT" at bounding box center [161, 390] width 67 height 16
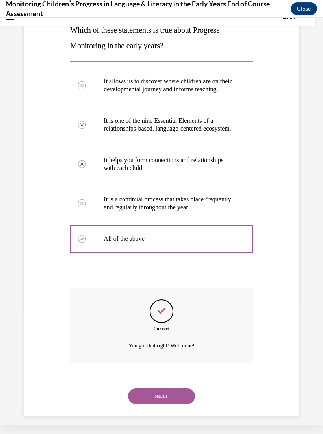
click at [183, 403] on button "NEXT" at bounding box center [161, 397] width 67 height 16
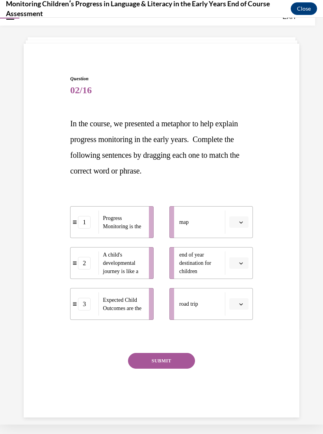
click at [238, 222] on span "button" at bounding box center [241, 223] width 6 height 6
click at [157, 267] on ul "1 Progress Monitoring is the 2 A child's developmental journey is like a 3 Expe…" at bounding box center [115, 263] width 91 height 114
click at [133, 266] on span "A child's developmental journey is like a" at bounding box center [120, 263] width 35 height 22
click at [241, 306] on span "button" at bounding box center [241, 305] width 6 height 6
click at [237, 351] on span "2" at bounding box center [235, 353] width 3 height 6
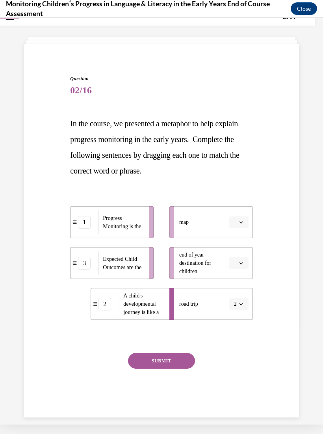
click at [242, 257] on button "button" at bounding box center [238, 263] width 19 height 12
click at [237, 332] on div "3" at bounding box center [238, 328] width 20 height 16
click at [239, 220] on span "button" at bounding box center [241, 223] width 6 height 6
click at [239, 256] on div "1" at bounding box center [238, 256] width 20 height 16
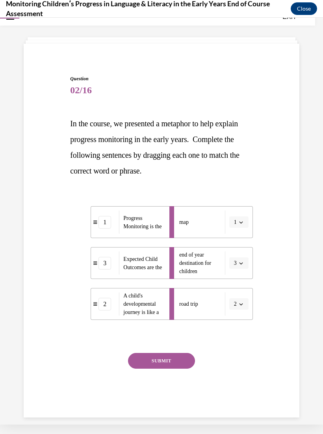
click at [179, 365] on button "SUBMIT" at bounding box center [161, 361] width 67 height 16
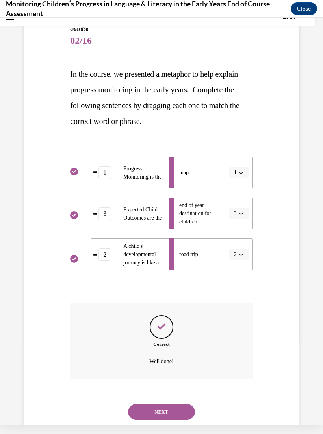
click at [181, 404] on button "NEXT" at bounding box center [161, 412] width 67 height 16
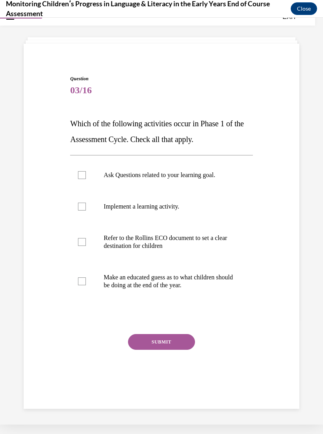
click at [208, 177] on p "Ask Questions related to your learning goal." at bounding box center [168, 175] width 129 height 8
click at [86, 177] on input "Ask Questions related to your learning goal." at bounding box center [82, 175] width 8 height 8
checkbox input "true"
click at [177, 209] on p "Implement a learning activity." at bounding box center [168, 207] width 129 height 8
click at [86, 209] on input "Implement a learning activity." at bounding box center [82, 207] width 8 height 8
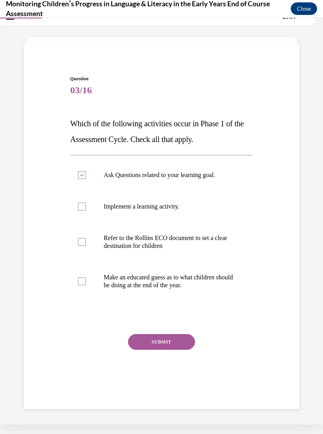
checkbox input "true"
click at [212, 244] on p "Refer to the Rollins ECO document to set a clear destination for children" at bounding box center [168, 242] width 129 height 16
click at [86, 244] on input "Refer to the Rollins ECO document to set a clear destination for children" at bounding box center [82, 242] width 8 height 8
checkbox input "true"
click at [220, 279] on p "Make an educated guess as to what children should be doing at the end of the ye…" at bounding box center [168, 282] width 129 height 16
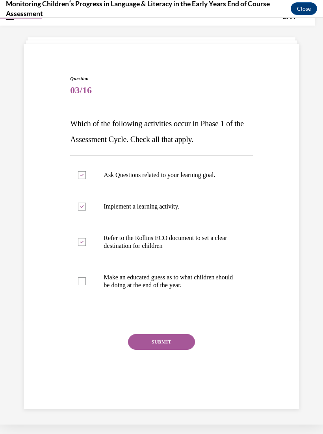
click at [86, 279] on input "Make an educated guess as to what children should be doing at the end of the ye…" at bounding box center [82, 282] width 8 height 8
click at [217, 281] on p "Make an educated guess as to what children should be doing at the end of the ye…" at bounding box center [168, 282] width 129 height 16
click at [86, 281] on input "Make an educated guess as to what children should be doing at the end of the ye…" at bounding box center [82, 282] width 8 height 8
checkbox input "false"
click at [183, 344] on button "SUBMIT" at bounding box center [161, 342] width 67 height 16
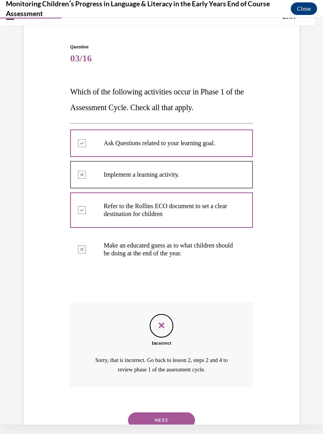
scroll to position [65, 0]
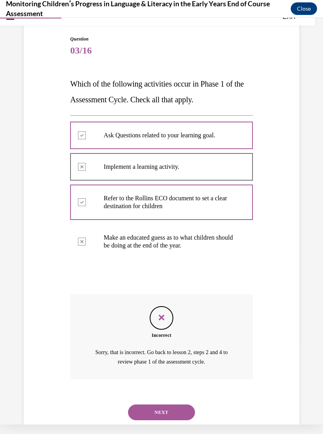
click at [170, 407] on button "NEXT" at bounding box center [161, 413] width 67 height 16
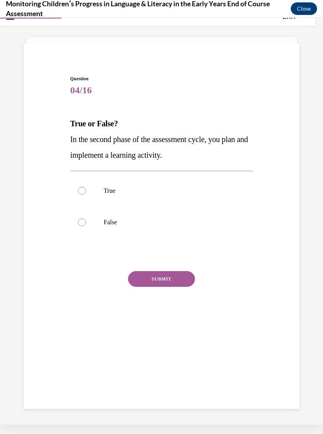
scroll to position [25, 0]
click at [126, 185] on label "True" at bounding box center [161, 190] width 182 height 31
click at [86, 187] on input "True" at bounding box center [82, 191] width 8 height 8
radio input "true"
click at [182, 272] on button "SUBMIT" at bounding box center [161, 279] width 67 height 16
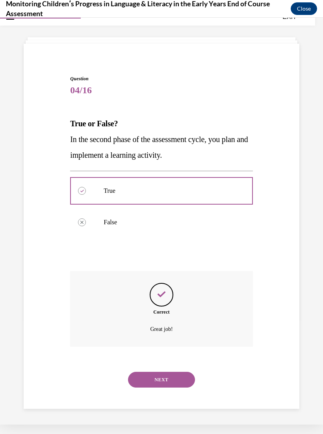
click at [180, 372] on button "NEXT" at bounding box center [161, 380] width 67 height 16
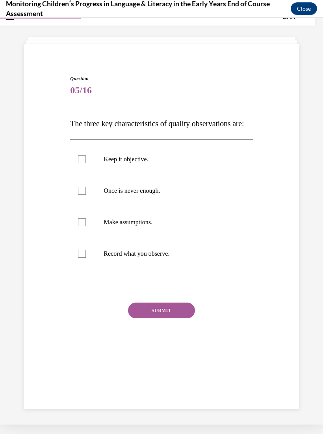
click at [154, 195] on p "Once is never enough." at bounding box center [168, 191] width 129 height 8
click at [86, 195] on input "Once is never enough." at bounding box center [82, 191] width 8 height 8
checkbox input "true"
click at [143, 163] on p "Keep it objective." at bounding box center [168, 160] width 129 height 8
click at [86, 163] on input "Keep it objective." at bounding box center [82, 160] width 8 height 8
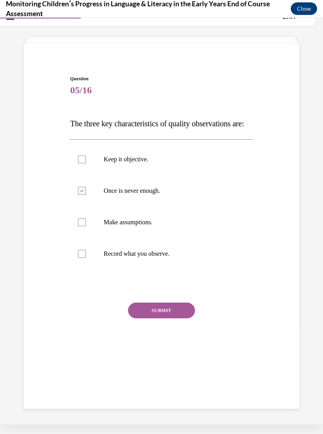
checkbox input "true"
click at [169, 270] on label "Record what you observe." at bounding box center [161, 253] width 182 height 31
click at [86, 258] on input "Record what you observe." at bounding box center [82, 254] width 8 height 8
checkbox input "true"
click at [183, 319] on button "SUBMIT" at bounding box center [161, 311] width 67 height 16
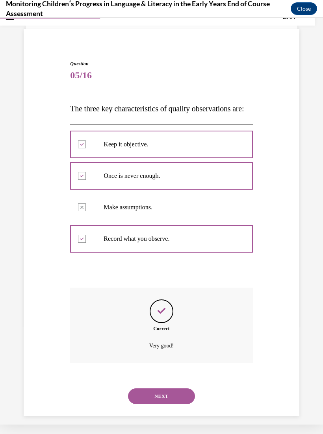
click at [182, 404] on button "NEXT" at bounding box center [161, 397] width 67 height 16
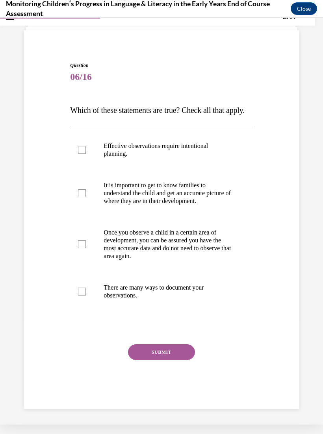
scroll to position [39, 0]
click at [204, 158] on p "Effective observations require intentional planning." at bounding box center [168, 150] width 129 height 16
click at [86, 154] on input "Effective observations require intentional planning." at bounding box center [82, 150] width 8 height 8
checkbox input "true"
click at [214, 205] on p "It is important to get to know families to understand the child and get an accu…" at bounding box center [168, 194] width 129 height 24
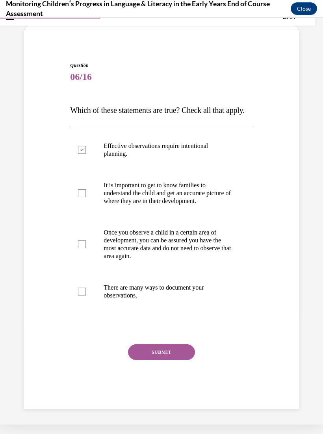
click at [86, 197] on input "It is important to get to know families to understand the child and get an accu…" at bounding box center [82, 193] width 8 height 8
checkbox input "true"
click at [180, 300] on p "There are many ways to document your observations." at bounding box center [168, 292] width 129 height 16
click at [86, 296] on input "There are many ways to document your observations." at bounding box center [82, 292] width 8 height 8
checkbox input "true"
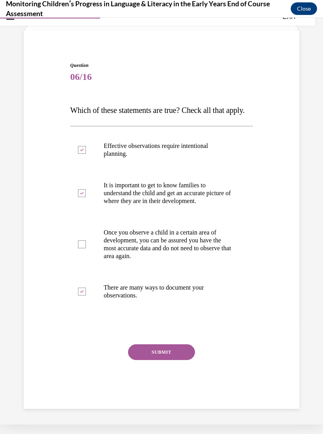
click at [163, 360] on button "SUBMIT" at bounding box center [161, 352] width 67 height 16
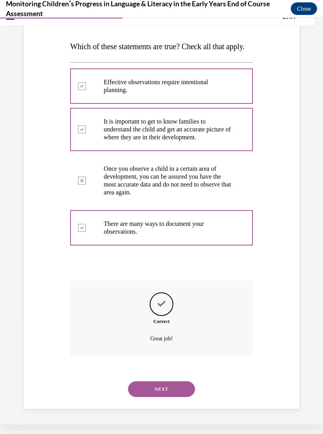
click at [179, 397] on button "NEXT" at bounding box center [161, 390] width 67 height 16
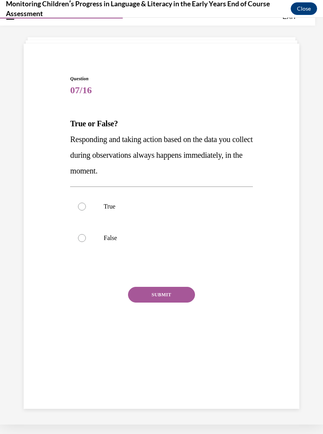
scroll to position [25, 0]
click at [124, 243] on label "False" at bounding box center [161, 237] width 182 height 31
click at [86, 242] on input "False" at bounding box center [82, 238] width 8 height 8
radio input "true"
click at [179, 300] on button "SUBMIT" at bounding box center [161, 295] width 67 height 16
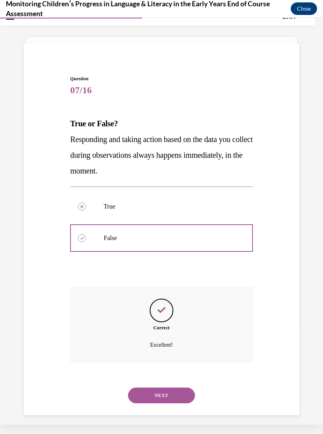
click at [188, 389] on button "NEXT" at bounding box center [161, 396] width 67 height 16
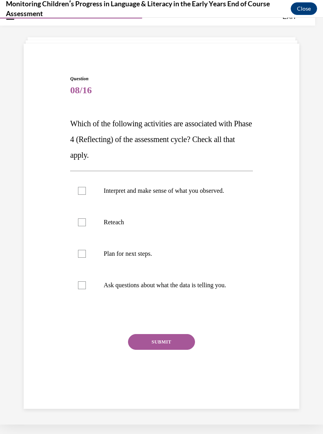
click at [181, 289] on p "Ask questions about what the data is telling you." at bounding box center [168, 286] width 129 height 8
click at [86, 289] on input "Ask questions about what the data is telling you." at bounding box center [82, 286] width 8 height 8
checkbox input "true"
click at [167, 258] on p "Plan for next steps." at bounding box center [168, 254] width 129 height 8
click at [86, 258] on input "Plan for next steps." at bounding box center [82, 254] width 8 height 8
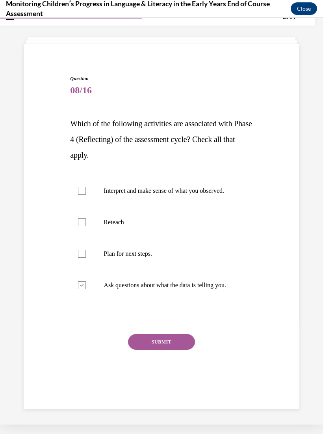
checkbox input "true"
click at [197, 193] on p "Interpret and make sense of what you observed." at bounding box center [168, 191] width 129 height 8
click at [86, 193] on input "Interpret and make sense of what you observed." at bounding box center [82, 191] width 8 height 8
checkbox input "true"
click at [172, 257] on label "Plan for next steps." at bounding box center [161, 253] width 182 height 31
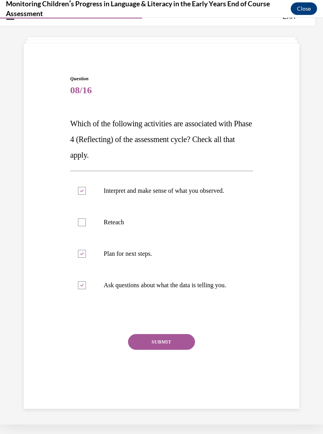
click at [86, 257] on input "Plan for next steps." at bounding box center [82, 254] width 8 height 8
checkbox input "false"
click at [191, 350] on button "SUBMIT" at bounding box center [161, 342] width 67 height 16
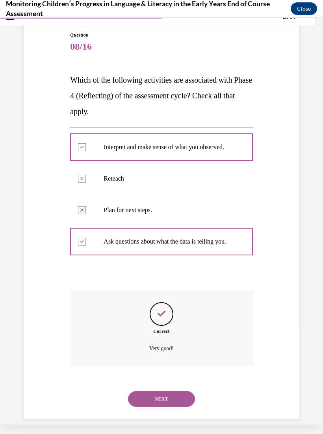
scroll to position [71, 0]
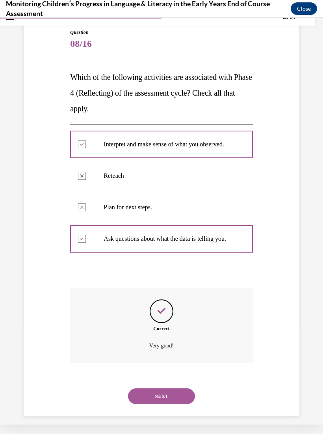
click at [176, 400] on button "NEXT" at bounding box center [161, 397] width 67 height 16
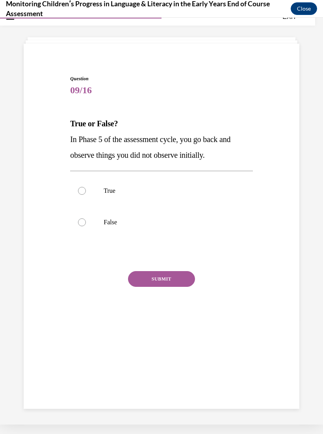
scroll to position [25, 0]
click at [129, 194] on p "True" at bounding box center [168, 191] width 129 height 8
click at [86, 194] on input "True" at bounding box center [82, 191] width 8 height 8
radio input "true"
click at [218, 208] on label "False" at bounding box center [161, 222] width 182 height 31
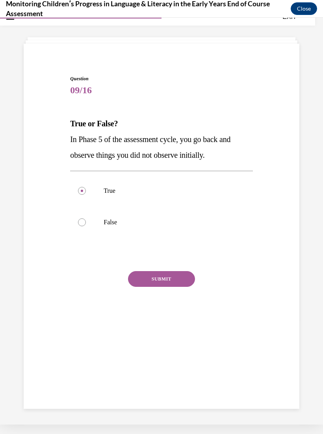
click at [86, 219] on input "False" at bounding box center [82, 223] width 8 height 8
radio input "true"
click at [179, 276] on button "SUBMIT" at bounding box center [161, 279] width 67 height 16
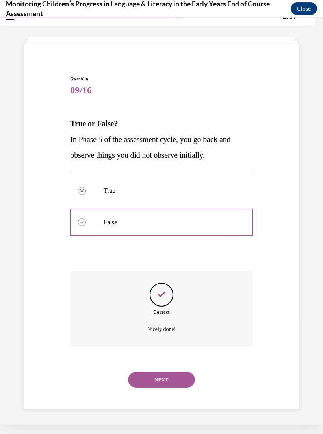
click at [185, 372] on button "NEXT" at bounding box center [161, 380] width 67 height 16
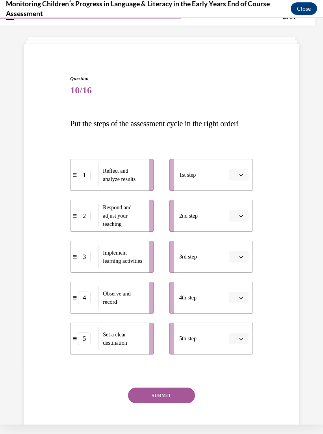
click at [237, 345] on button "button" at bounding box center [238, 339] width 19 height 12
click at [237, 278] on div "1" at bounding box center [238, 274] width 20 height 16
click at [239, 259] on icon "button" at bounding box center [241, 257] width 4 height 4
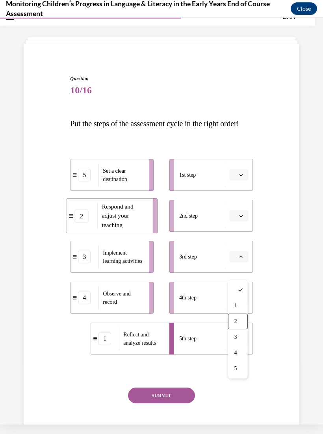
click at [240, 319] on div "2" at bounding box center [238, 322] width 20 height 16
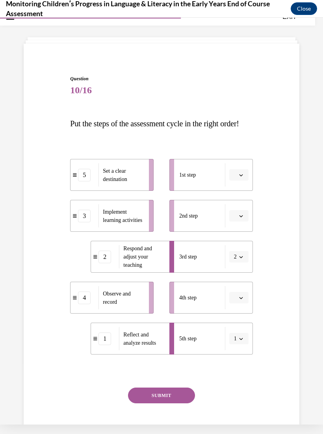
click at [236, 302] on span "Please select an option" at bounding box center [235, 298] width 3 height 8
click at [237, 379] on span "3" at bounding box center [235, 378] width 3 height 6
click at [237, 222] on button "button" at bounding box center [238, 216] width 19 height 12
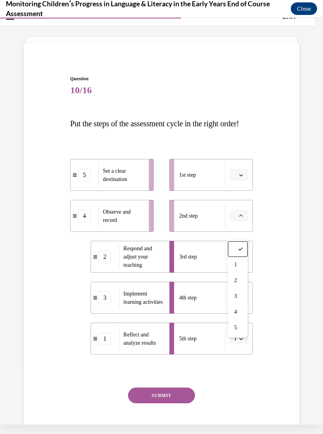
click at [266, 253] on div "Question 10/16 Put the steps of the assessment cycle in the right order! 5 Set …" at bounding box center [162, 252] width 280 height 401
click at [244, 263] on button "2" at bounding box center [238, 257] width 19 height 12
click at [237, 357] on div "4" at bounding box center [236, 353] width 20 height 16
click at [239, 222] on button "button" at bounding box center [238, 216] width 19 height 12
click at [236, 295] on span "3" at bounding box center [235, 296] width 3 height 6
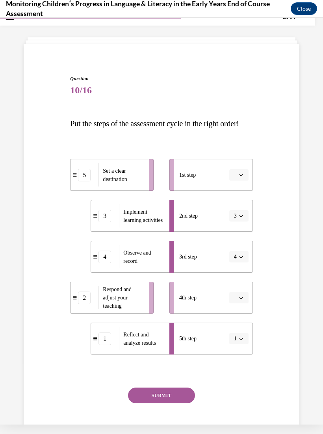
click at [239, 181] on button "button" at bounding box center [238, 175] width 19 height 12
click at [239, 288] on div "5" at bounding box center [238, 287] width 20 height 16
click at [238, 342] on span "button" at bounding box center [241, 339] width 6 height 6
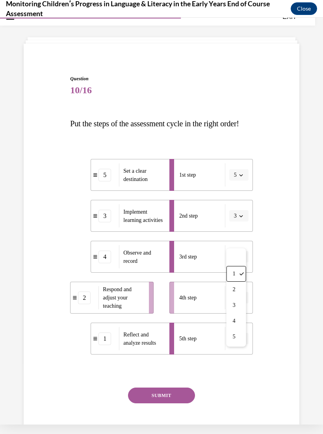
click at [263, 324] on div "Question 10/16 Put the steps of the assessment cycle in the right order! 5 Set …" at bounding box center [162, 252] width 280 height 401
click at [234, 302] on span "Please select an option" at bounding box center [235, 298] width 3 height 8
click at [234, 346] on div "1" at bounding box center [238, 347] width 20 height 16
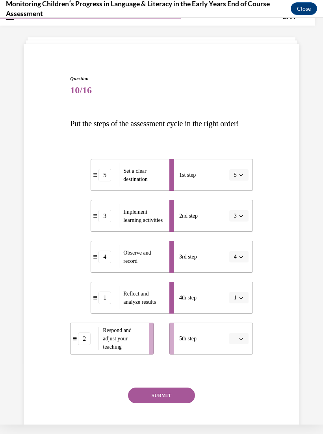
click at [244, 345] on button "button" at bounding box center [238, 339] width 19 height 12
click at [234, 293] on div "2" at bounding box center [238, 290] width 20 height 16
click at [187, 404] on button "SUBMIT" at bounding box center [161, 396] width 67 height 16
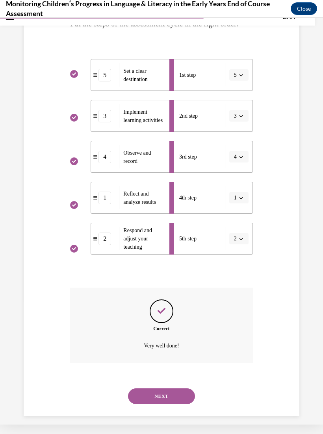
click at [184, 400] on button "NEXT" at bounding box center [161, 397] width 67 height 16
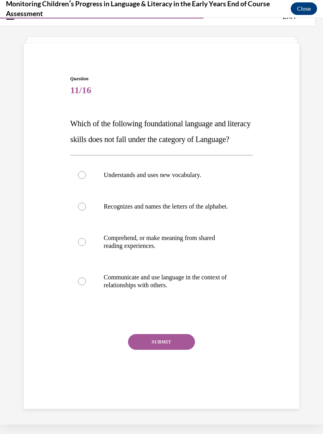
click at [194, 179] on p "Understands and uses new vocabulary." at bounding box center [168, 175] width 129 height 8
click at [86, 179] on input "Understands and uses new vocabulary." at bounding box center [82, 175] width 8 height 8
radio input "true"
click at [213, 289] on p "Communicate and use language in the context of relationships with others." at bounding box center [168, 282] width 129 height 16
click at [86, 285] on input "Communicate and use language in the context of relationships with others." at bounding box center [82, 282] width 8 height 8
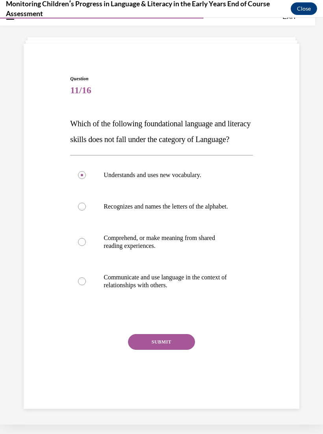
radio input "true"
click at [208, 211] on p "Recognizes and names the letters of the alphabet." at bounding box center [168, 207] width 129 height 8
click at [86, 211] on input "Recognizes and names the letters of the alphabet." at bounding box center [82, 207] width 8 height 8
radio input "true"
click at [179, 350] on button "SUBMIT" at bounding box center [161, 342] width 67 height 16
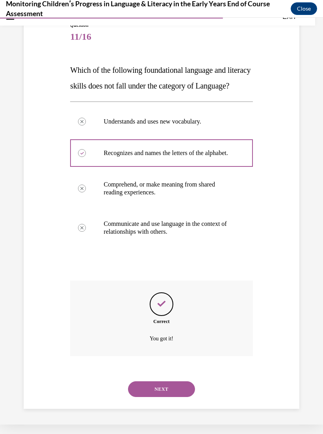
click at [189, 397] on button "NEXT" at bounding box center [161, 390] width 67 height 16
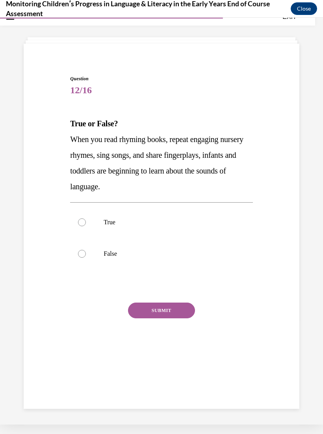
click at [130, 226] on p "True" at bounding box center [168, 223] width 129 height 8
click at [86, 226] on input "True" at bounding box center [82, 223] width 8 height 8
radio input "true"
click at [175, 312] on button "SUBMIT" at bounding box center [161, 311] width 67 height 16
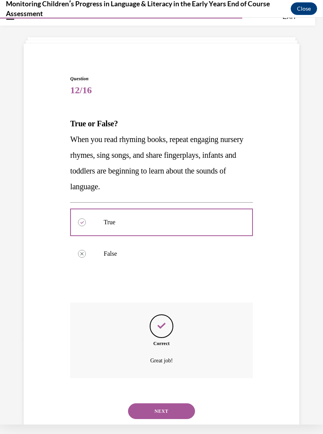
click at [186, 404] on button "NEXT" at bounding box center [161, 412] width 67 height 16
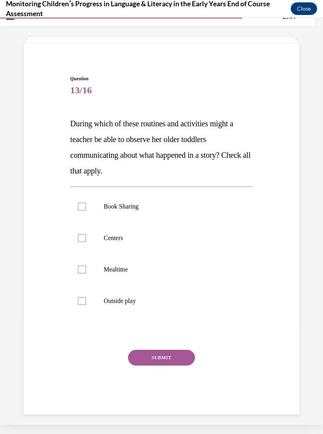
click at [137, 293] on label "Outside play" at bounding box center [161, 300] width 182 height 31
click at [86, 297] on input "Outside play" at bounding box center [82, 301] width 8 height 8
checkbox input "true"
click at [143, 265] on label "Mealtime" at bounding box center [161, 269] width 182 height 31
click at [86, 266] on input "Mealtime" at bounding box center [82, 270] width 8 height 8
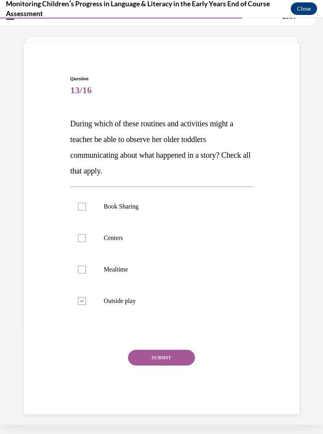
checkbox input "true"
click at [146, 238] on p "Centers" at bounding box center [168, 238] width 129 height 8
click at [86, 238] on input "Centers" at bounding box center [82, 238] width 8 height 8
checkbox input "true"
click at [150, 209] on p "Book Sharing" at bounding box center [168, 207] width 129 height 8
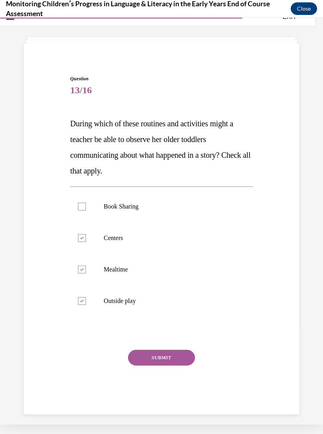
click at [86, 209] on input "Book Sharing" at bounding box center [82, 207] width 8 height 8
checkbox input "true"
click at [189, 363] on button "SUBMIT" at bounding box center [161, 358] width 67 height 16
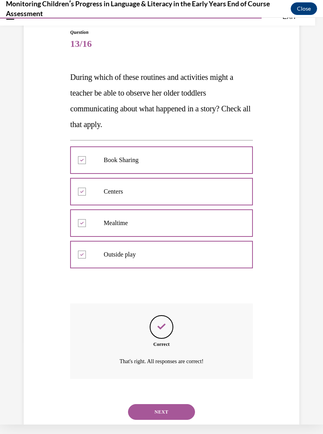
click at [193, 404] on button "NEXT" at bounding box center [161, 412] width 67 height 16
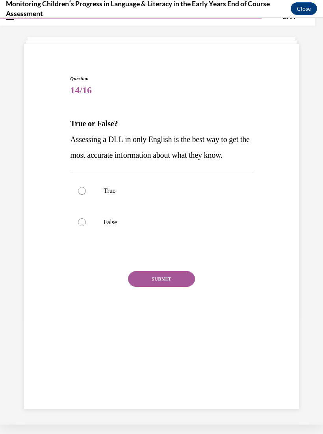
click at [111, 226] on label "False" at bounding box center [161, 222] width 182 height 31
click at [86, 226] on input "False" at bounding box center [82, 223] width 8 height 8
radio input "true"
click at [187, 276] on button "SUBMIT" at bounding box center [161, 279] width 67 height 16
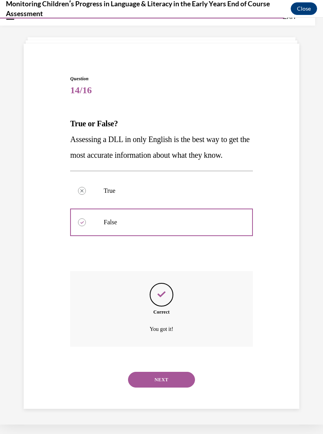
click at [173, 372] on button "NEXT" at bounding box center [161, 380] width 67 height 16
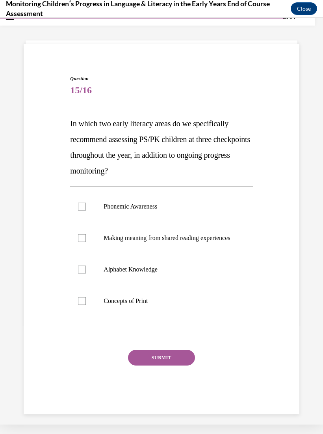
click at [163, 274] on p "Alphabet Knowledge" at bounding box center [168, 270] width 129 height 8
click at [86, 274] on input "Alphabet Knowledge" at bounding box center [82, 270] width 8 height 8
checkbox input "true"
click at [170, 208] on p "Phonemic Awareness" at bounding box center [168, 207] width 129 height 8
click at [86, 208] on input "Phonemic Awareness" at bounding box center [82, 207] width 8 height 8
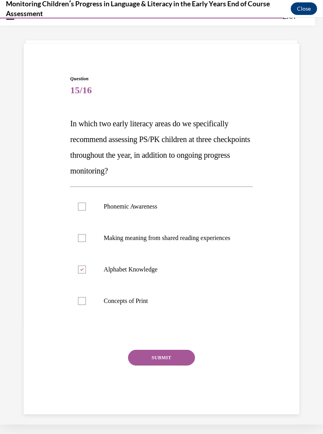
checkbox input "true"
click at [193, 366] on button "SUBMIT" at bounding box center [161, 358] width 67 height 16
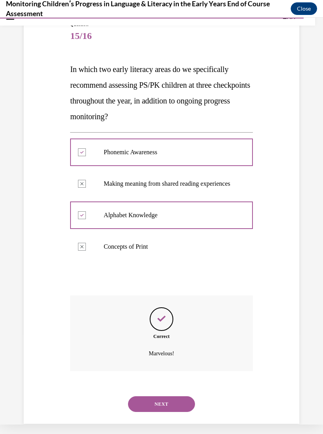
click at [185, 403] on button "NEXT" at bounding box center [161, 404] width 67 height 16
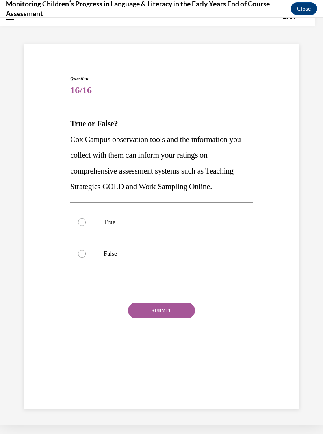
click at [130, 222] on p "True" at bounding box center [168, 223] width 129 height 8
click at [86, 222] on input "True" at bounding box center [82, 223] width 8 height 8
radio input "true"
click at [183, 316] on button "SUBMIT" at bounding box center [161, 311] width 67 height 16
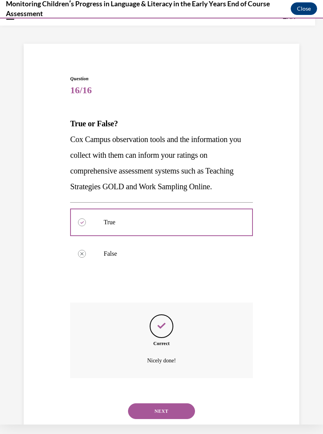
click at [180, 404] on button "NEXT" at bounding box center [161, 412] width 67 height 16
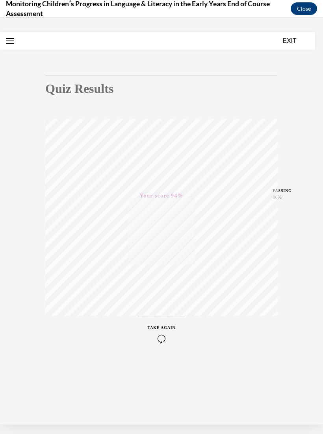
scroll to position [0, 0]
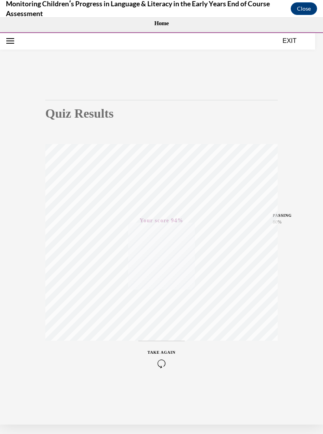
click at [291, 40] on button "EXIT" at bounding box center [289, 40] width 47 height 9
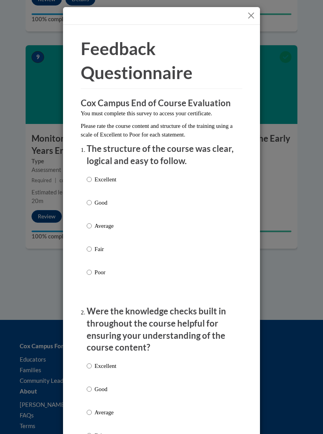
click at [109, 204] on p "Good" at bounding box center [105, 202] width 22 height 9
click at [92, 204] on input "Good" at bounding box center [89, 202] width 5 height 9
radio input "true"
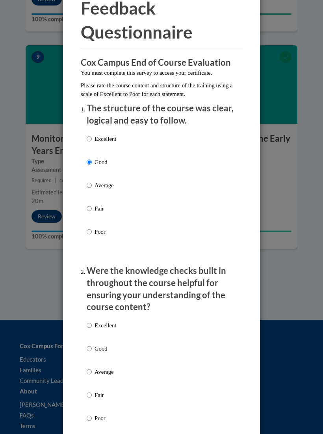
scroll to position [72, 0]
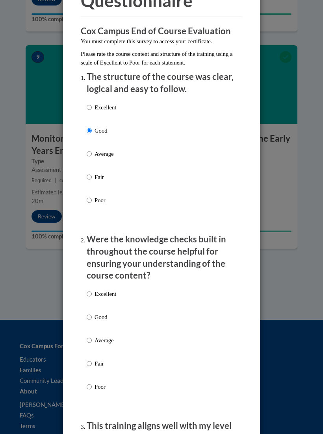
click at [107, 315] on p "Good" at bounding box center [105, 317] width 22 height 9
click at [92, 315] on input "Good" at bounding box center [89, 317] width 5 height 9
radio input "true"
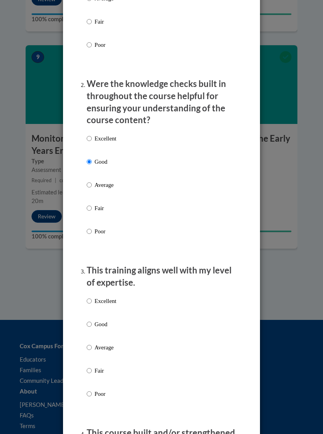
scroll to position [233, 0]
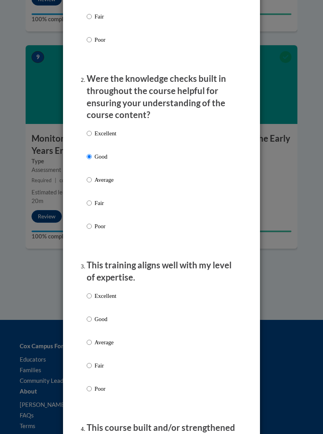
click at [106, 319] on p "Good" at bounding box center [105, 319] width 22 height 9
click at [92, 319] on input "Good" at bounding box center [89, 319] width 5 height 9
radio input "true"
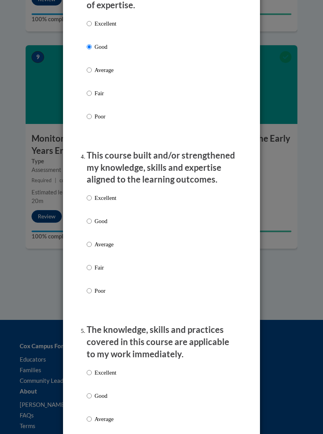
scroll to position [515, 0]
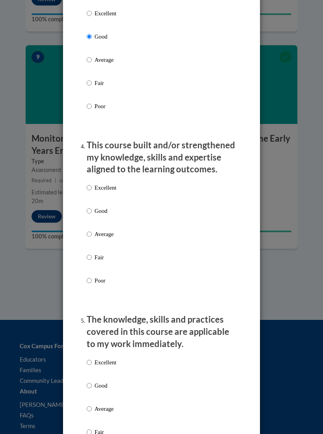
click at [103, 210] on p "Good" at bounding box center [105, 211] width 22 height 9
click at [92, 210] on input "Good" at bounding box center [89, 211] width 5 height 9
radio input "true"
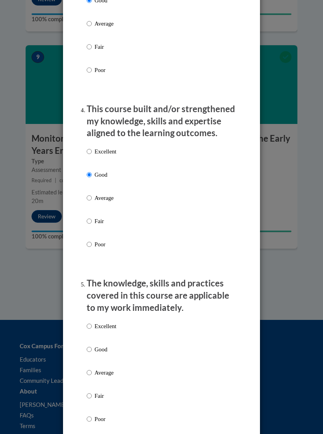
scroll to position [591, 0]
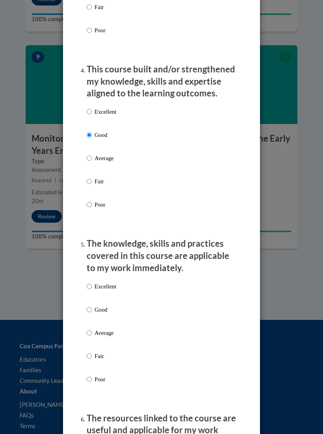
click at [107, 306] on p "Good" at bounding box center [105, 310] width 22 height 9
click at [92, 306] on input "Good" at bounding box center [89, 310] width 5 height 9
radio input "true"
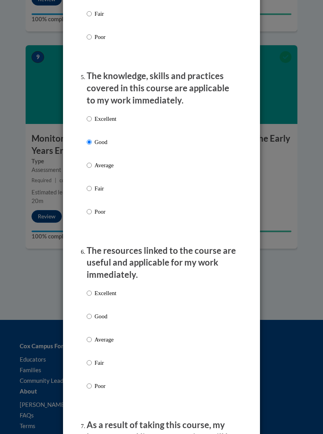
scroll to position [776, 0]
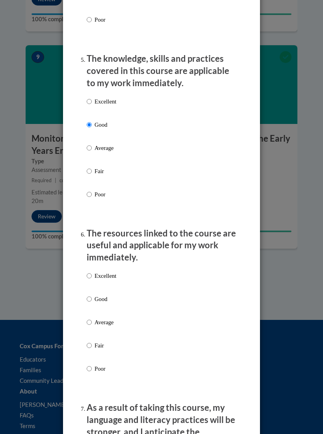
click at [103, 298] on label "Good" at bounding box center [102, 305] width 30 height 21
click at [92, 298] on input "Good" at bounding box center [89, 299] width 5 height 9
radio input "true"
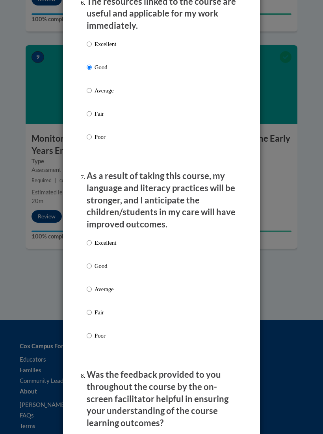
scroll to position [1016, 0]
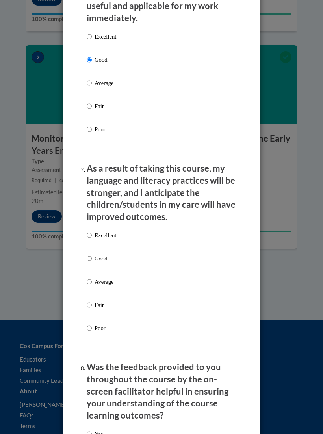
click at [106, 254] on p "Good" at bounding box center [105, 258] width 22 height 9
click at [92, 254] on input "Good" at bounding box center [89, 258] width 5 height 9
radio input "true"
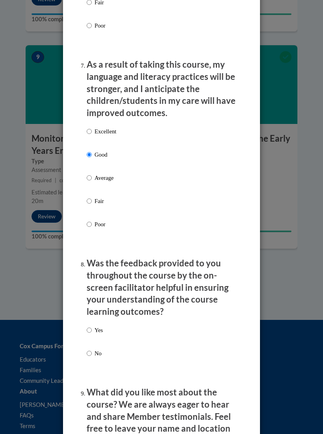
scroll to position [1130, 0]
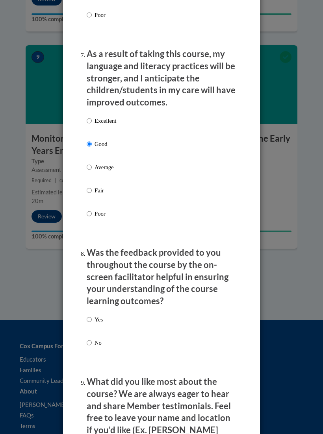
click at [101, 315] on p "Yes" at bounding box center [98, 319] width 8 height 9
click at [92, 315] on input "Yes" at bounding box center [89, 319] width 5 height 9
radio input "true"
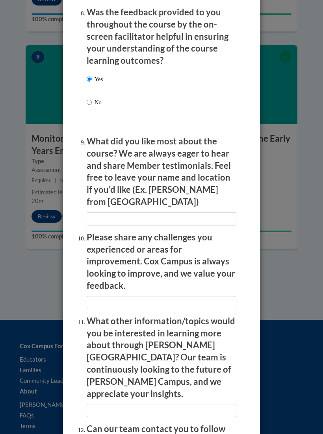
scroll to position [1371, 0]
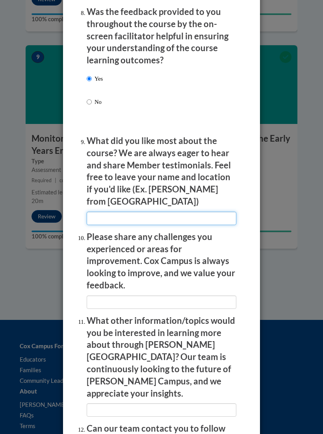
click at [213, 212] on input "textbox" at bounding box center [162, 218] width 150 height 13
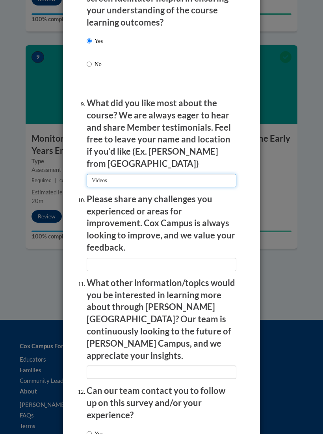
scroll to position [1409, 0]
type input "Videos"
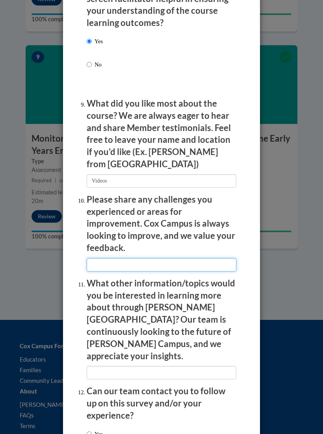
click at [226, 258] on input "textbox" at bounding box center [162, 264] width 150 height 13
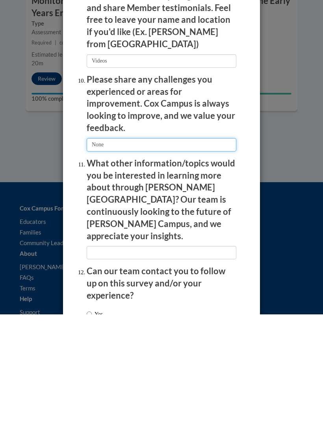
scroll to position [1906, 0]
type input "None"
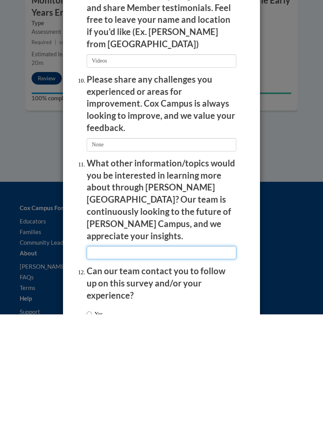
click at [215, 366] on input "textbox" at bounding box center [162, 372] width 150 height 13
type input "Observation skills"
radio input "true"
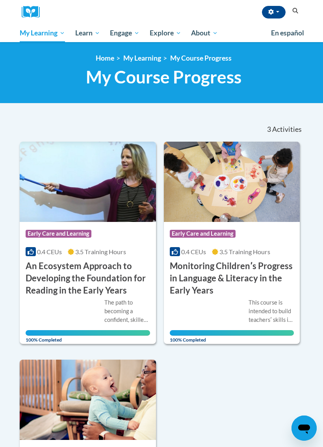
click at [0, 0] on span "All Courses" at bounding box center [0, 0] width 0 height 0
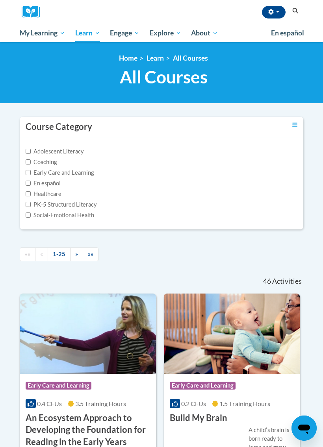
click at [31, 217] on input "Social-Emotional Health" at bounding box center [28, 215] width 5 height 5
checkbox input "true"
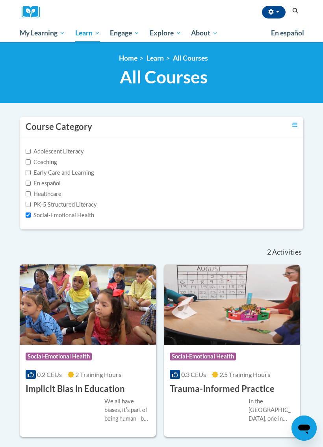
click at [33, 203] on label "PK-5 Structured Literacy" at bounding box center [61, 204] width 71 height 9
click at [31, 203] on input "PK-5 Structured Literacy" at bounding box center [28, 204] width 5 height 5
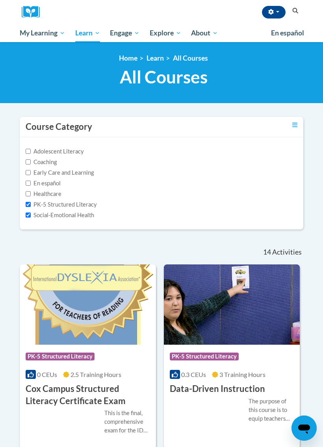
click at [33, 203] on label "PK-5 Structured Literacy" at bounding box center [61, 204] width 71 height 9
click at [31, 203] on input "PK-5 Structured Literacy" at bounding box center [28, 204] width 5 height 5
checkbox input "false"
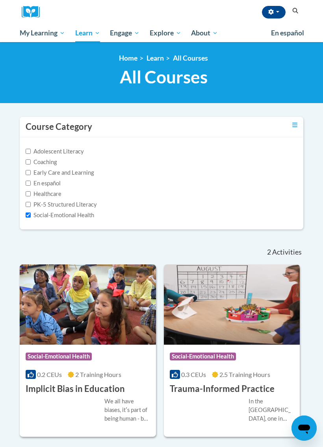
click at [30, 171] on input "Early Care and Learning" at bounding box center [28, 172] width 5 height 5
checkbox input "true"
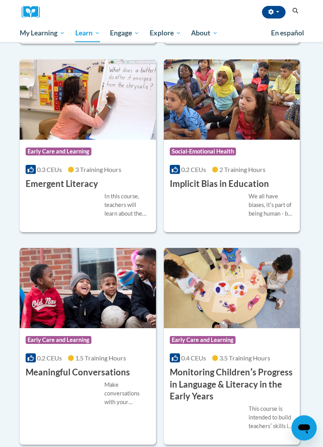
scroll to position [630, 0]
click at [0, 0] on span "Certificates" at bounding box center [0, 0] width 0 height 0
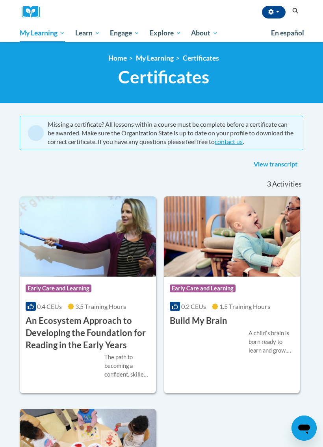
click at [0, 0] on span "My Action Plans" at bounding box center [0, 0] width 0 height 0
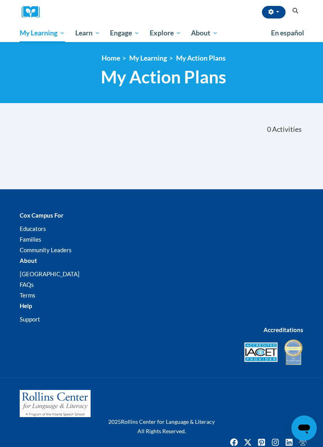
click at [0, 0] on span "PK-5 Structured Literacy Program" at bounding box center [0, 0] width 0 height 0
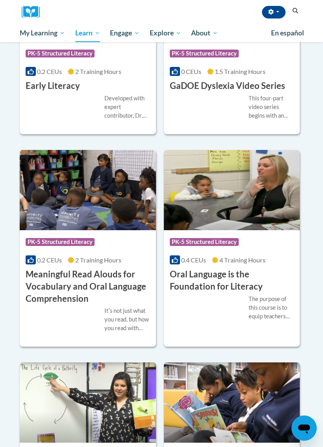
scroll to position [526, 0]
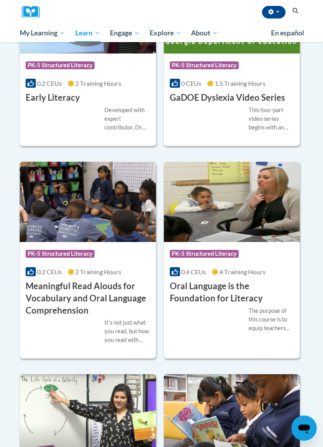
click at [0, 0] on span "Early Care and Learning" at bounding box center [0, 0] width 0 height 0
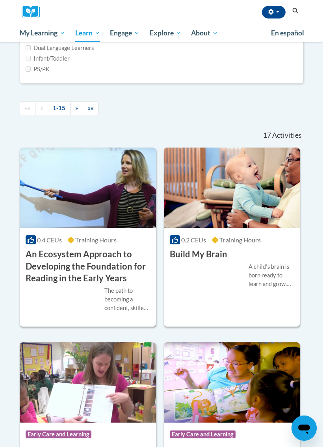
scroll to position [337, 0]
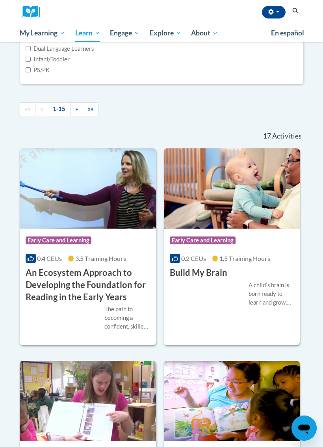
click at [28, 72] on input "PS/PK" at bounding box center [28, 69] width 5 height 5
checkbox input "true"
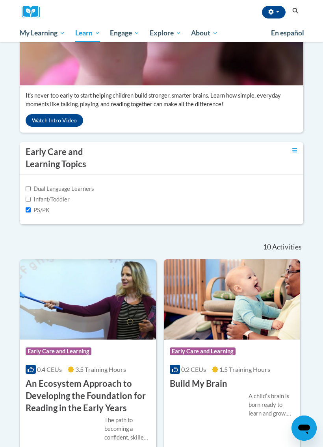
scroll to position [189, 0]
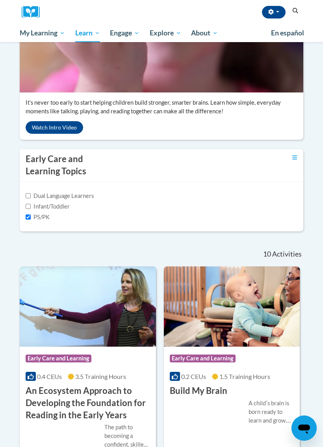
click at [0, 0] on span "Social-Emotional Health" at bounding box center [0, 0] width 0 height 0
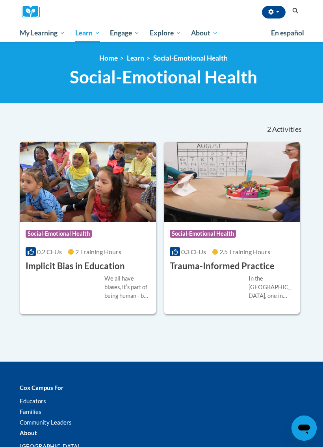
click at [0, 0] on span "PK-5 Structured Literacy Program" at bounding box center [0, 0] width 0 height 0
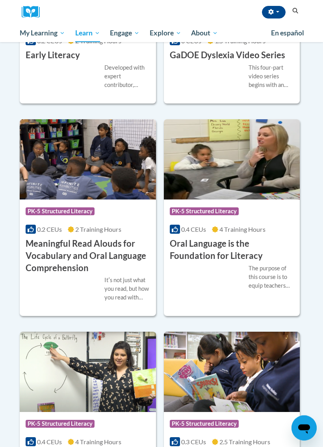
scroll to position [550, 0]
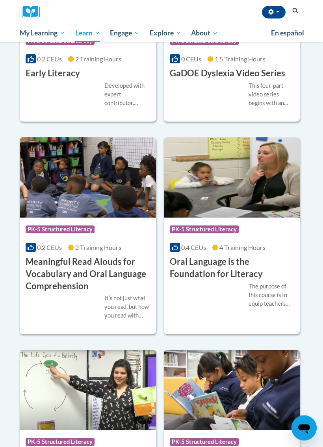
click at [85, 180] on img at bounding box center [88, 178] width 136 height 80
